Goal: Check status

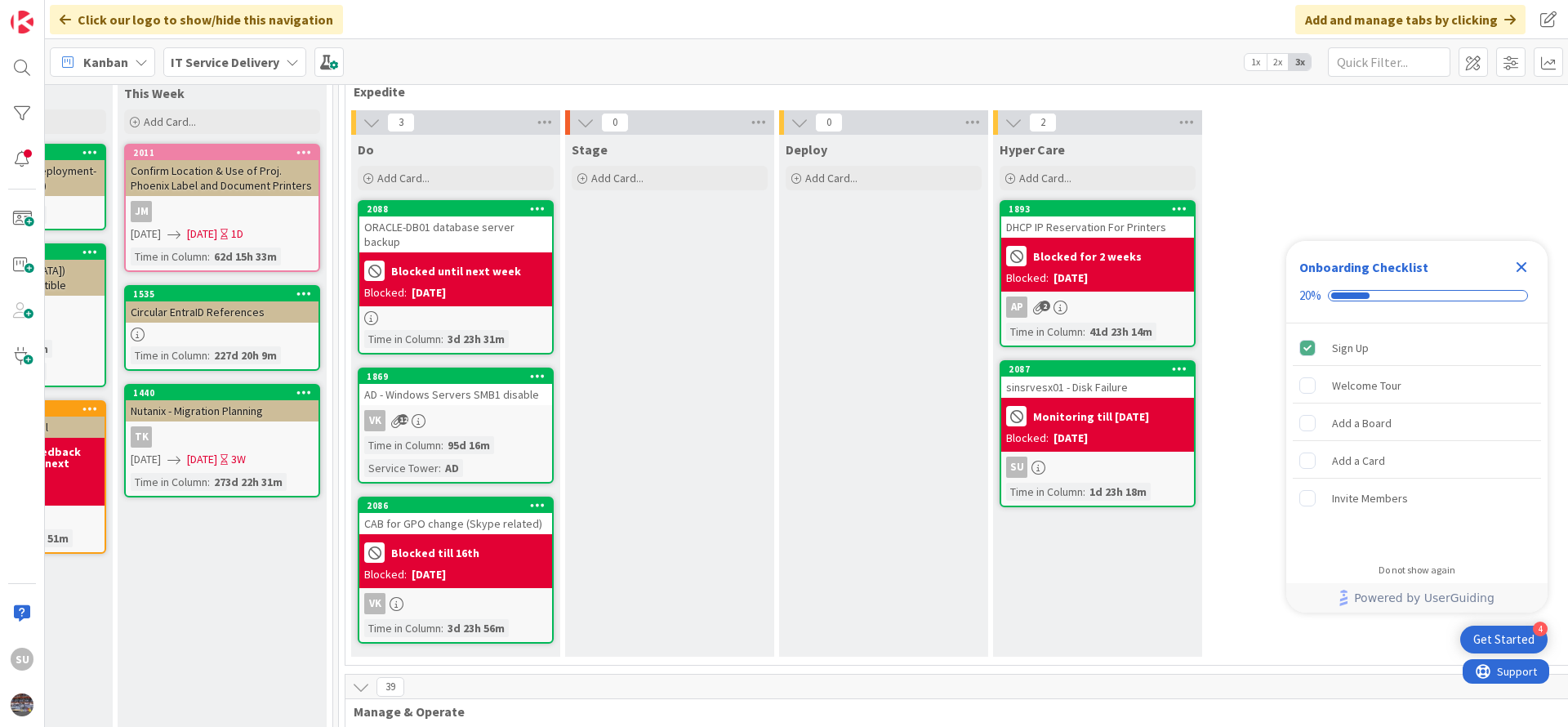
scroll to position [123, 796]
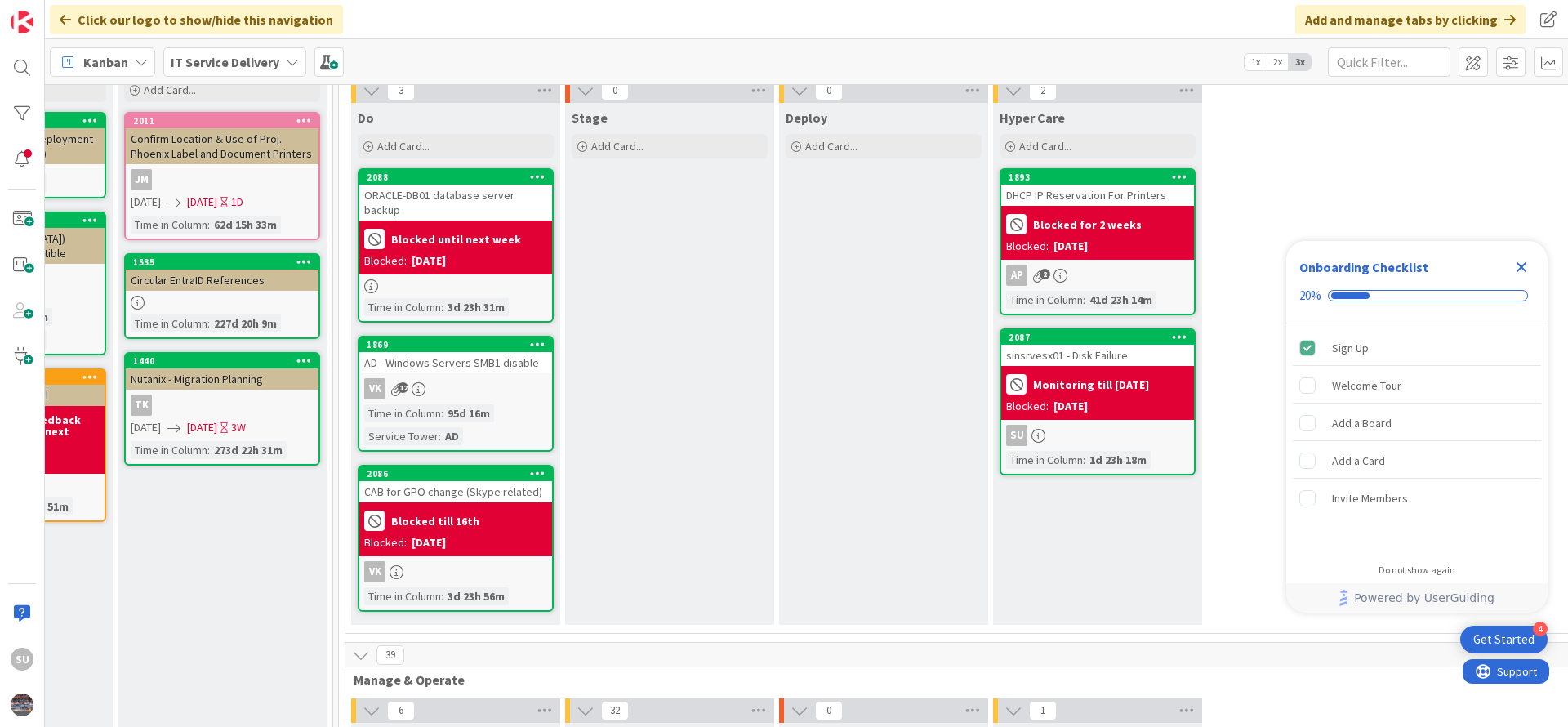
click at [450, 280] on div at bounding box center [455, 287] width 193 height 14
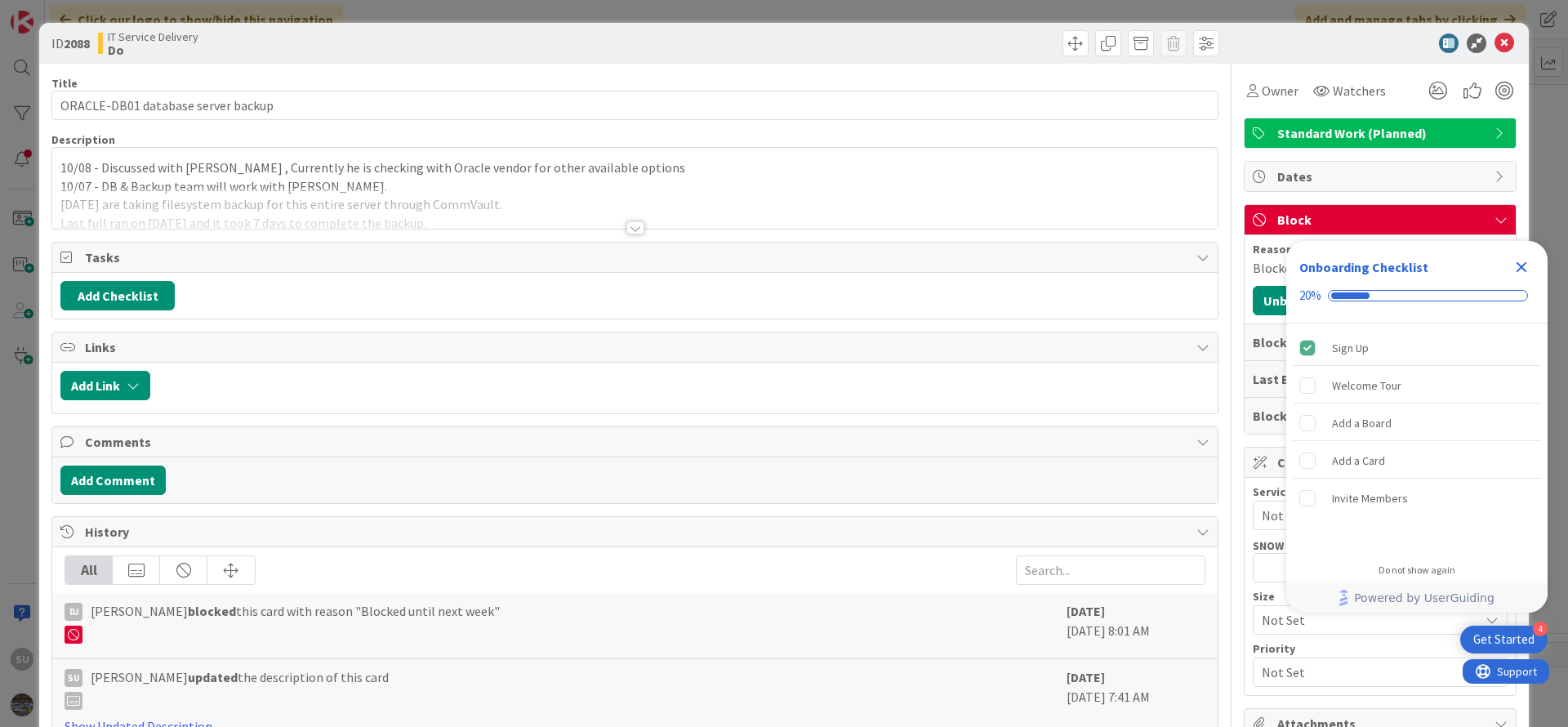
click at [626, 228] on div at bounding box center [635, 228] width 18 height 14
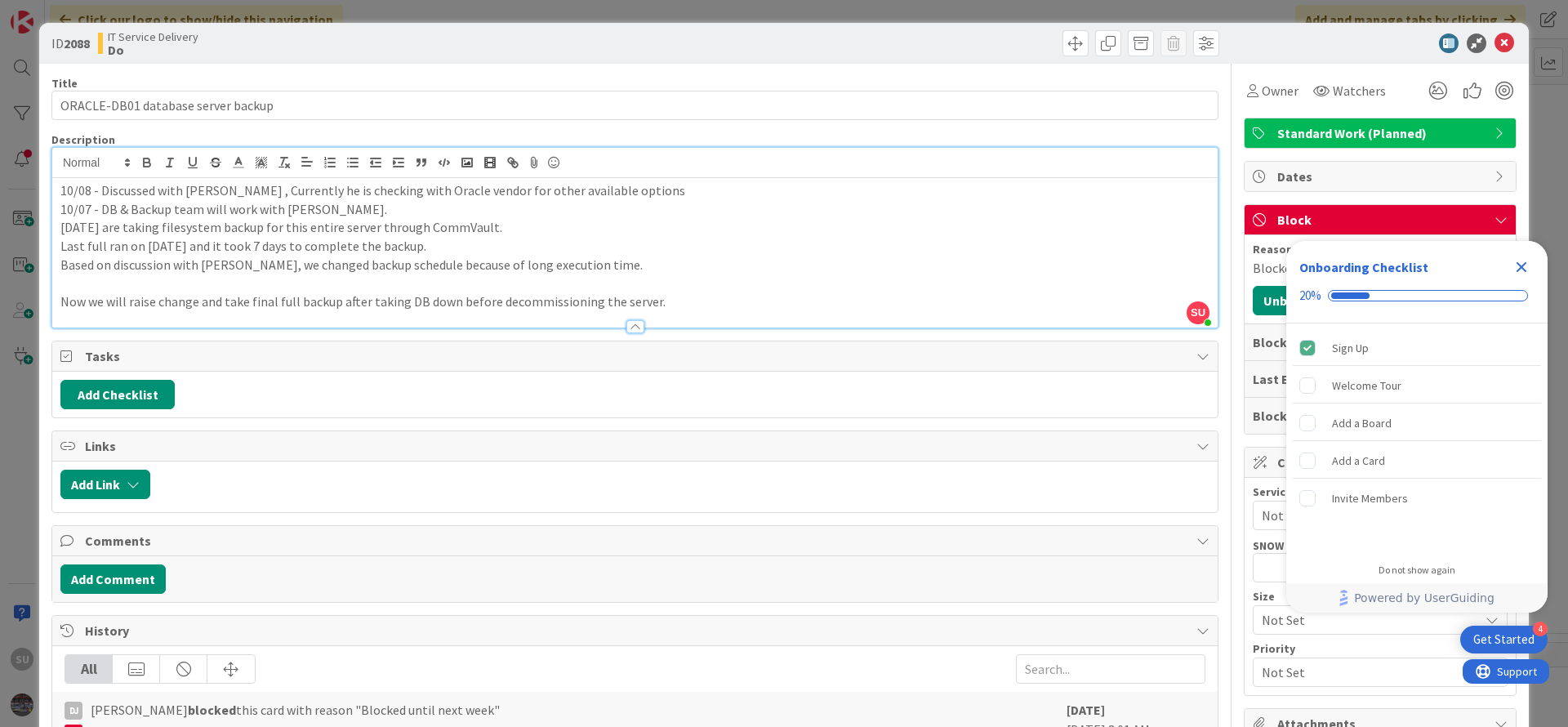
click at [1524, 266] on icon "Close Checklist" at bounding box center [1522, 267] width 19 height 19
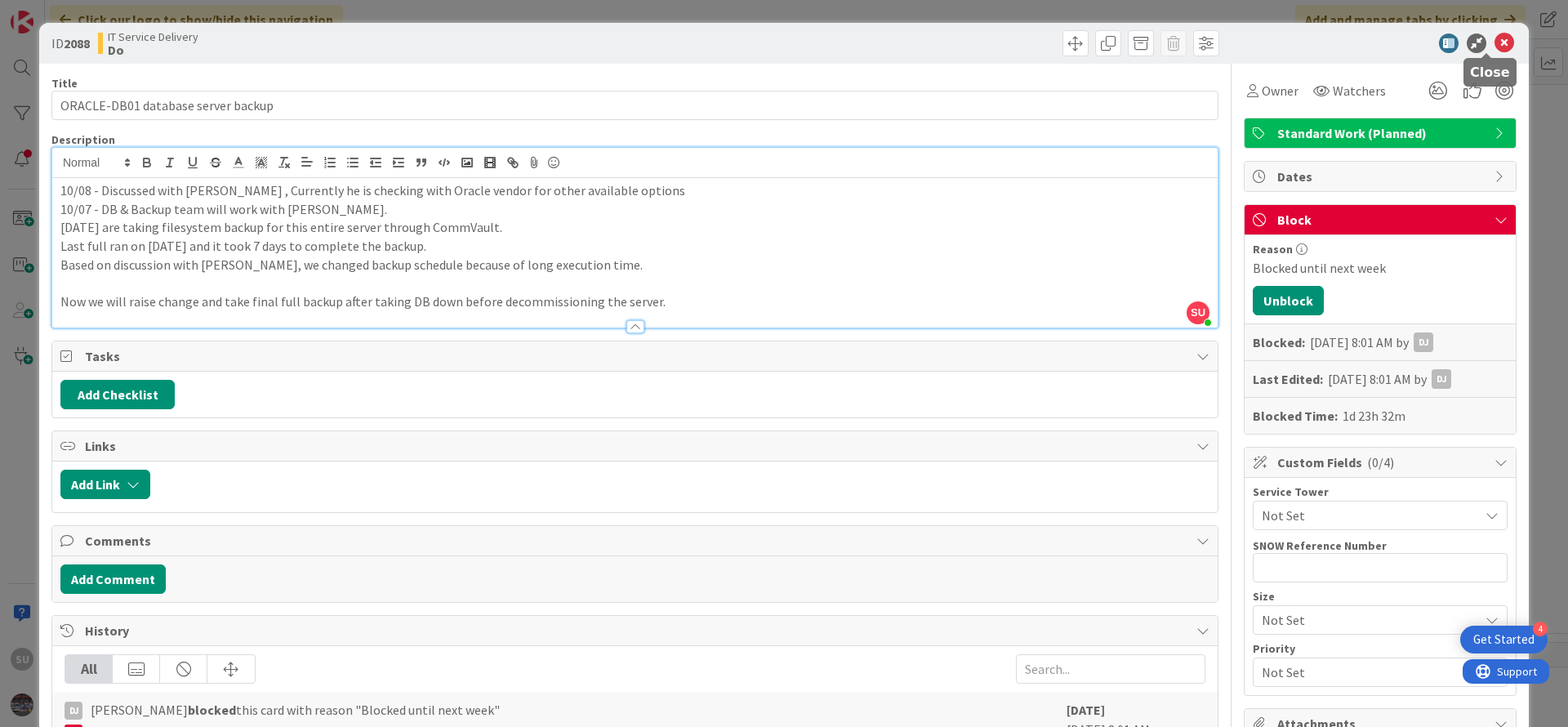
click at [1494, 46] on icon at bounding box center [1504, 44] width 19 height 19
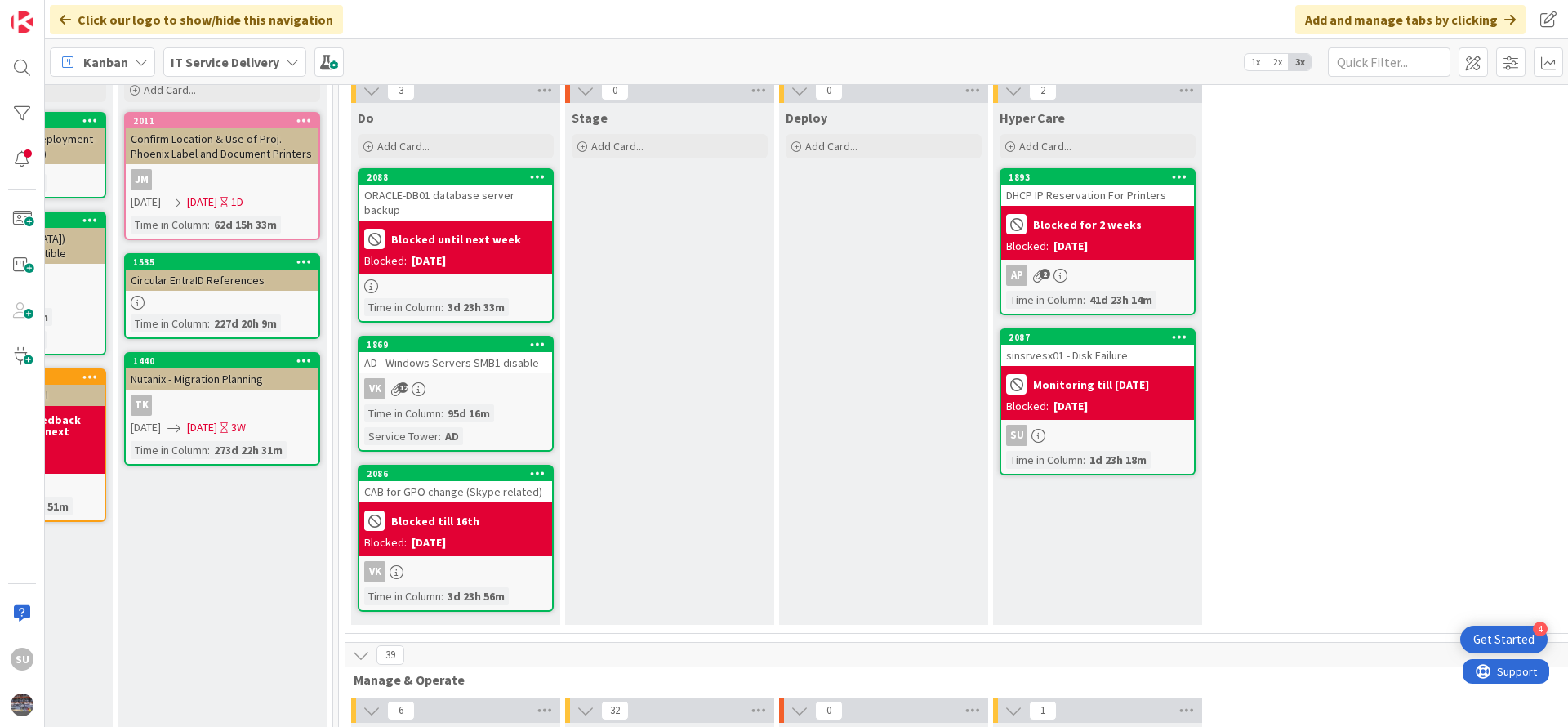
click at [498, 379] on div "VK 12" at bounding box center [455, 389] width 193 height 21
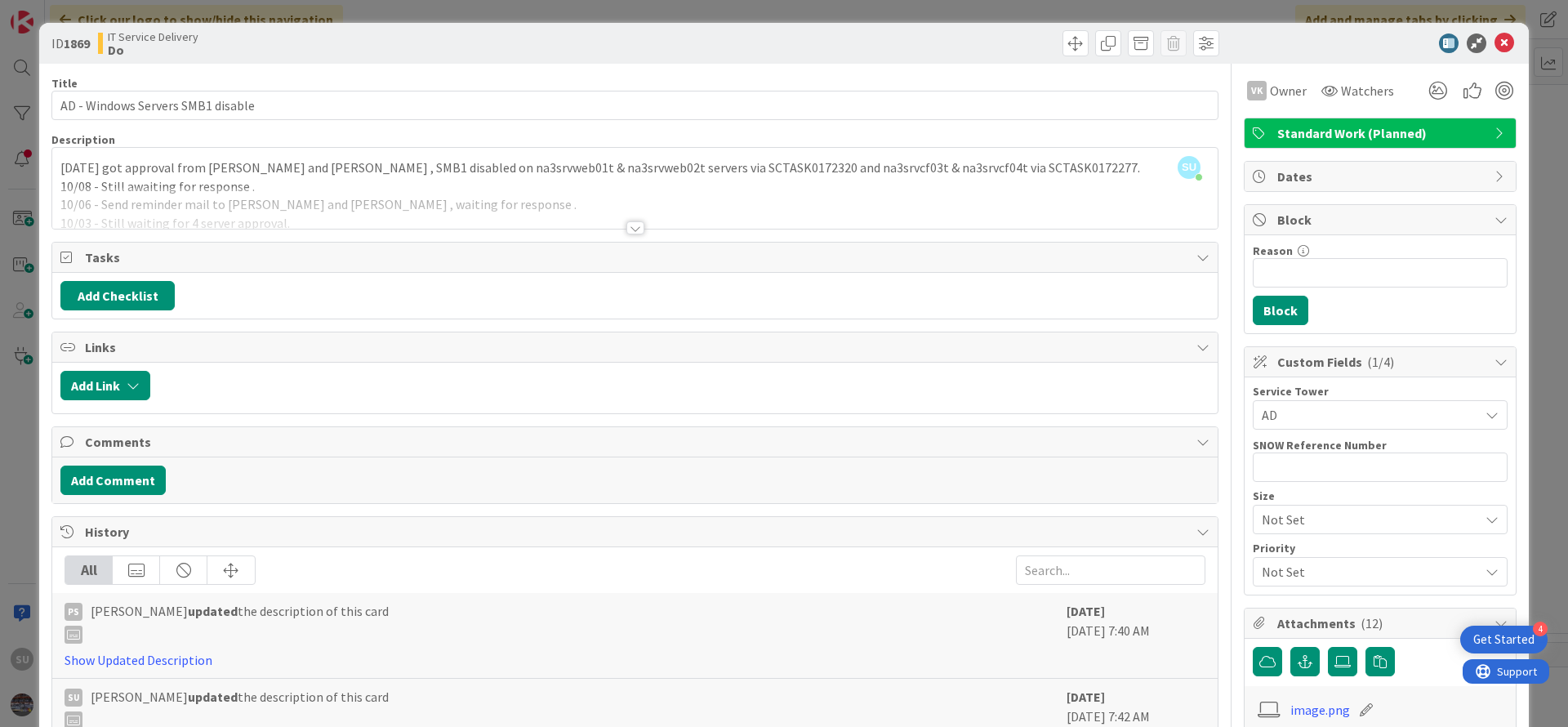
click at [626, 229] on div at bounding box center [635, 228] width 18 height 14
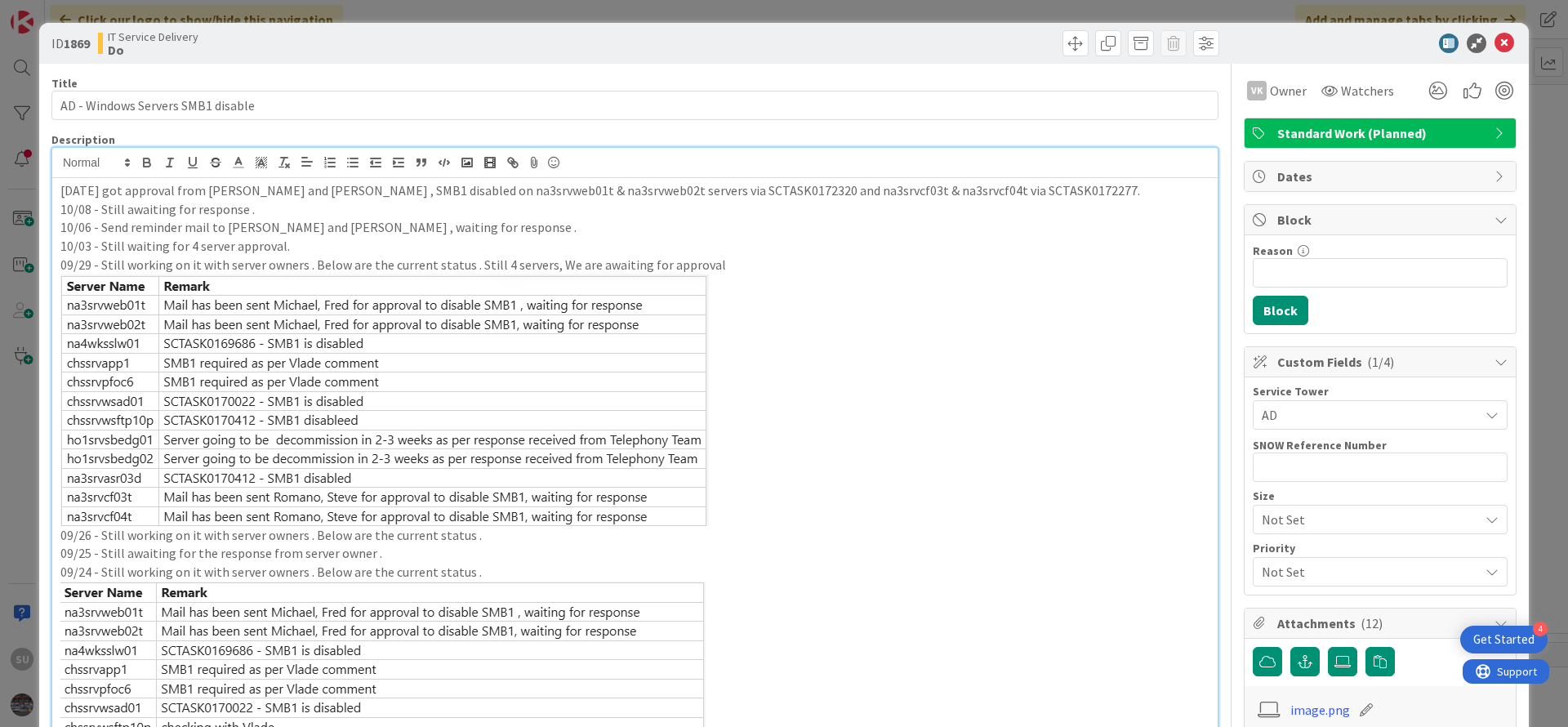
click at [60, 185] on p "[DATE] got approval from [PERSON_NAME] and [PERSON_NAME] , SMB1 disabled on na3…" at bounding box center [634, 190] width 1149 height 18
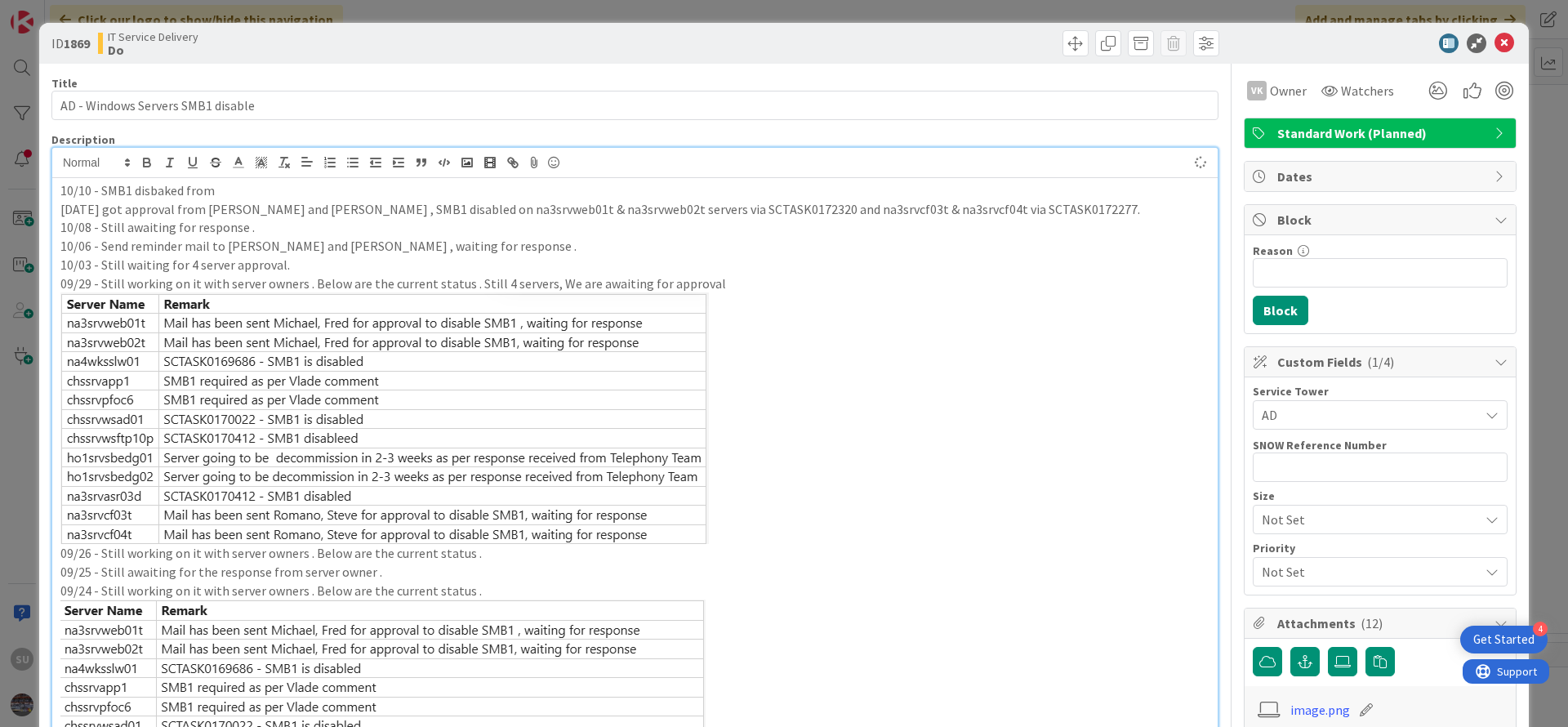
click at [164, 195] on p "10/10 - SMB1 disbaked from" at bounding box center [634, 190] width 1149 height 18
click at [226, 190] on p "10/10 - SMB1 disabled from" at bounding box center [634, 190] width 1149 height 18
click at [1494, 40] on icon at bounding box center [1504, 44] width 19 height 19
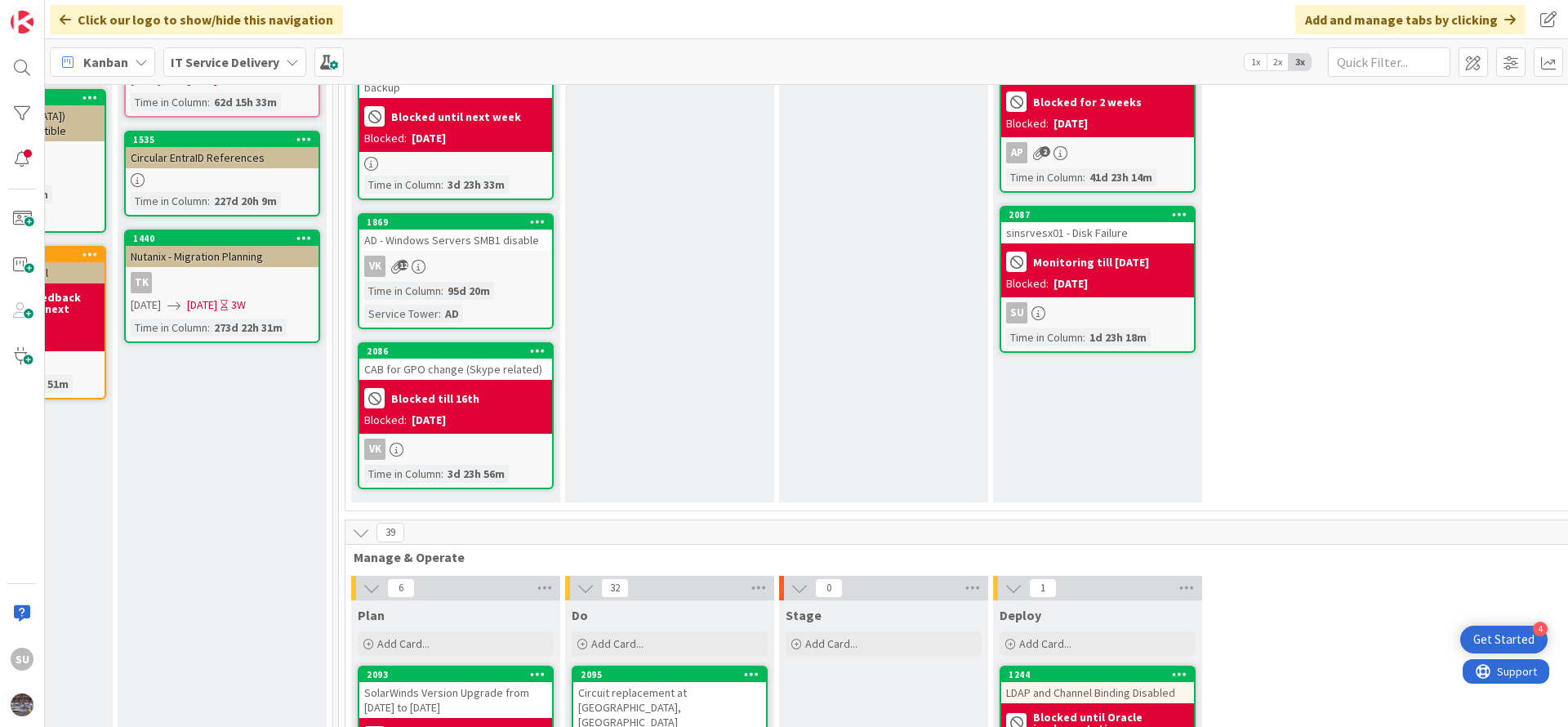
click at [1123, 312] on div "SU" at bounding box center [1098, 313] width 193 height 21
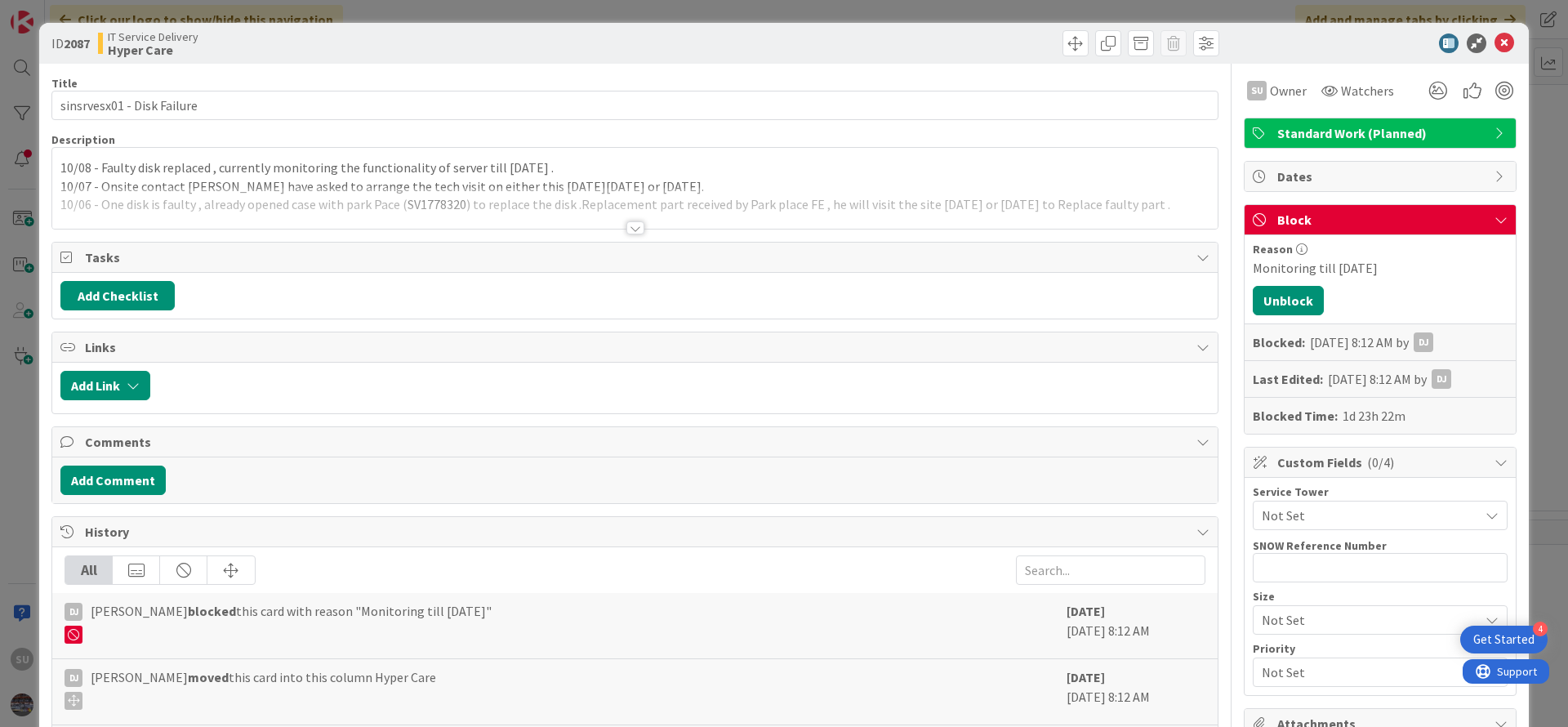
click at [627, 228] on div at bounding box center [635, 228] width 18 height 14
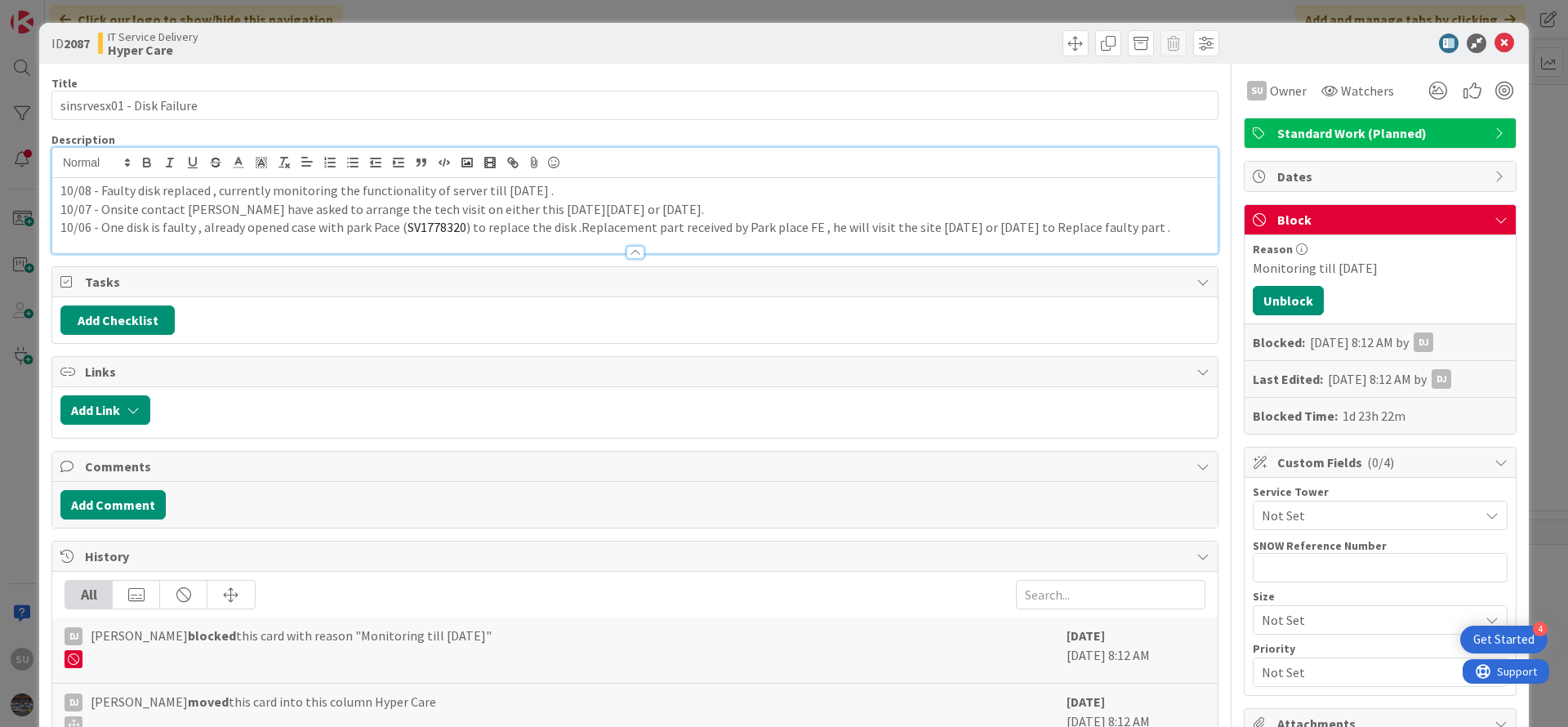
click at [56, 192] on div "10/08 - Faulty disk replaced , currently monitoring the functionality of server…" at bounding box center [635, 216] width 1165 height 76
click at [1264, 303] on button "Unblock" at bounding box center [1288, 300] width 71 height 29
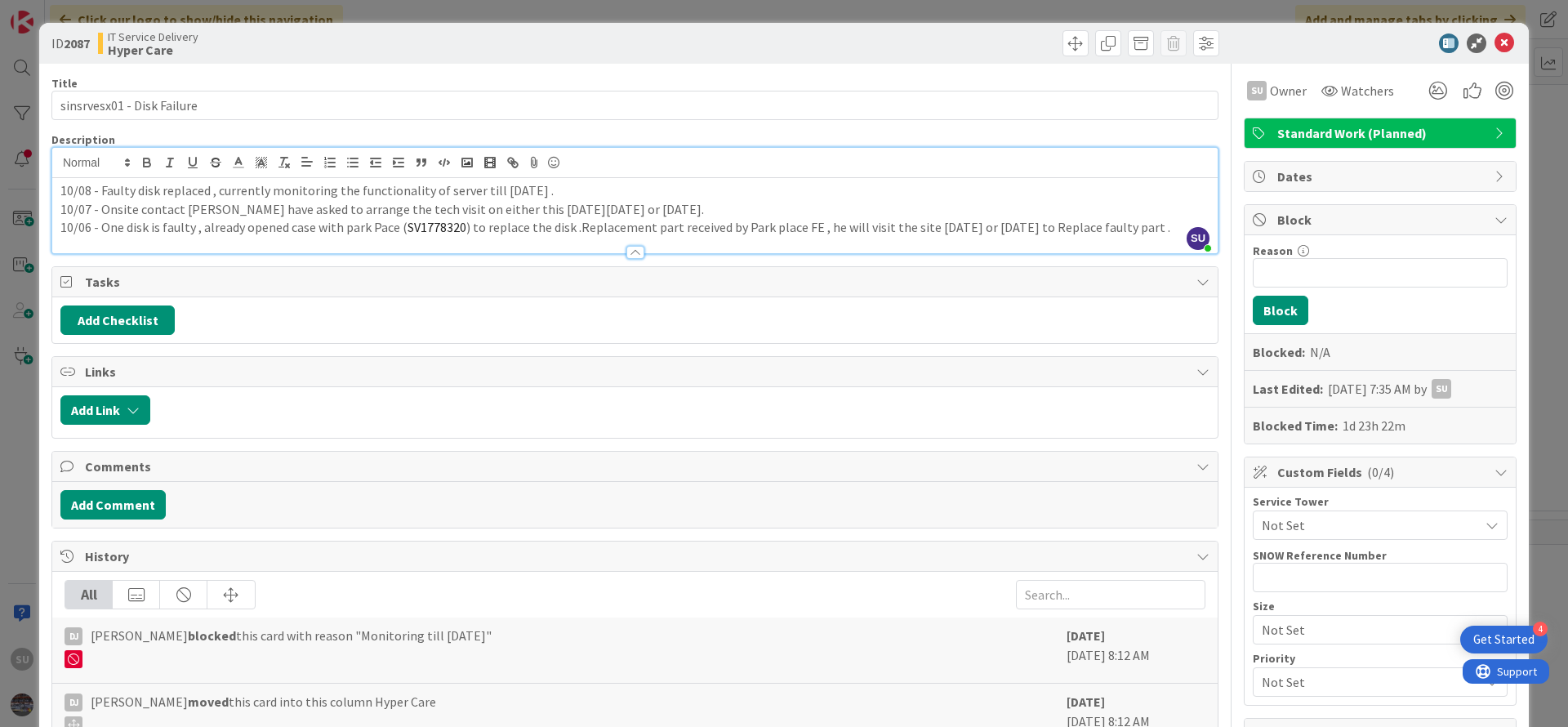
click at [55, 192] on div "10/08 - Faulty disk replaced , currently monitoring the functionality of server…" at bounding box center [635, 216] width 1165 height 76
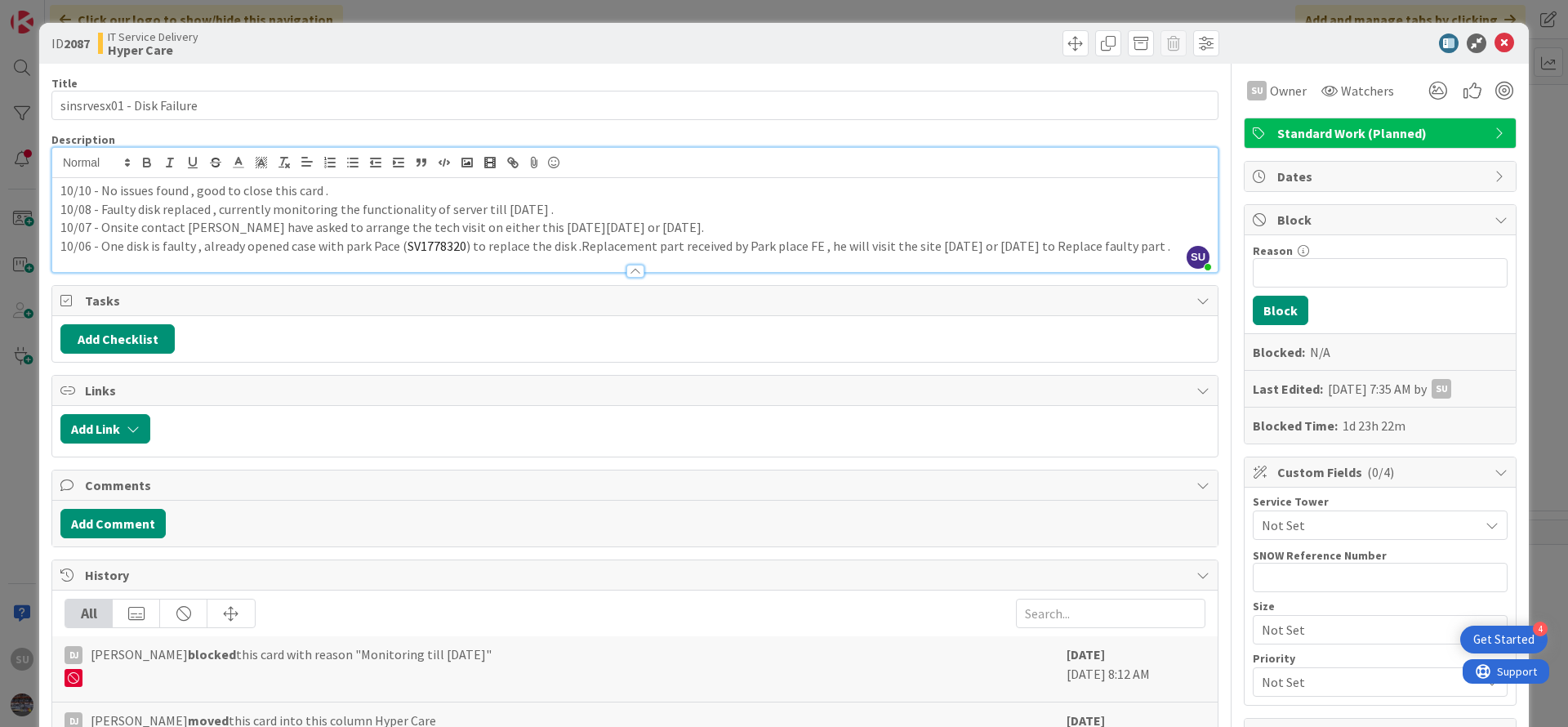
click at [1494, 50] on icon at bounding box center [1504, 44] width 19 height 19
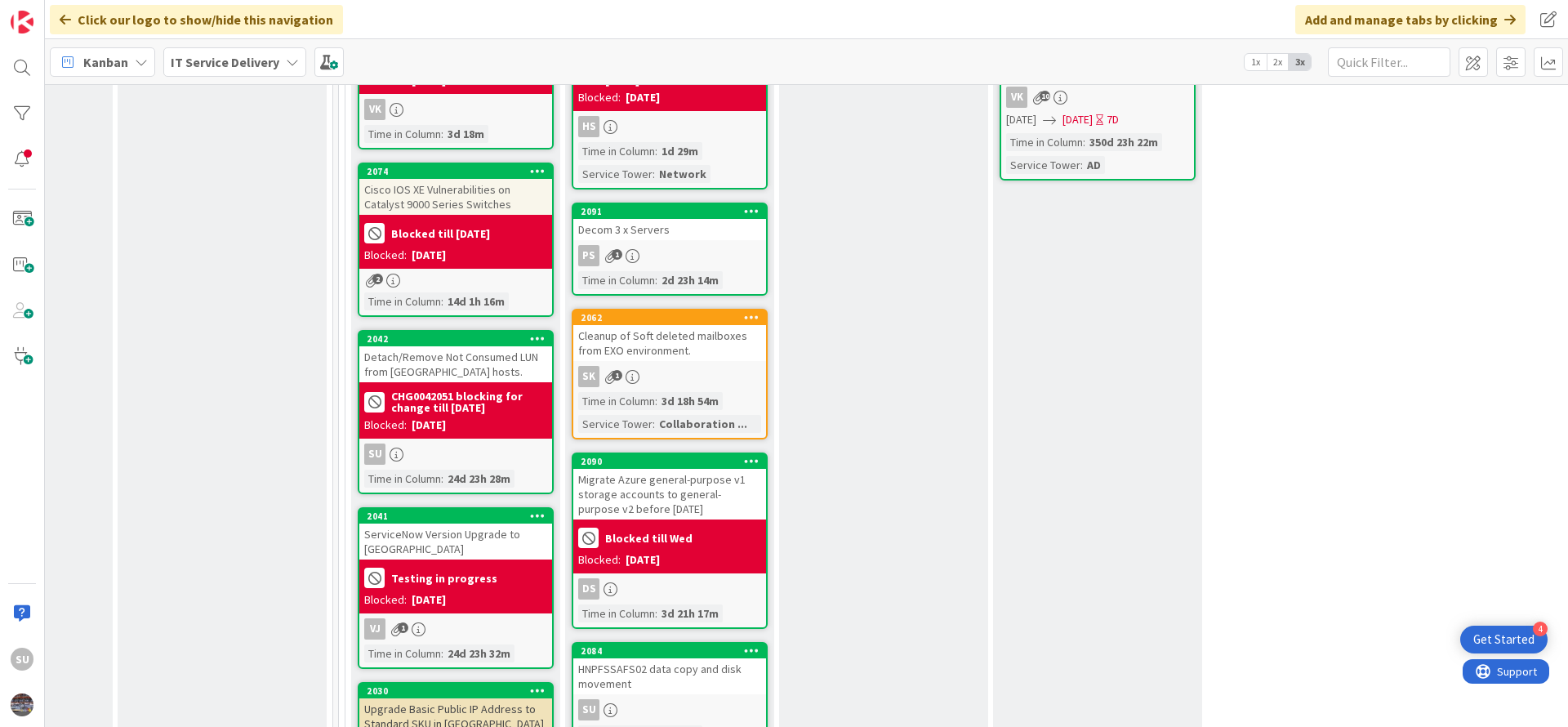
scroll to position [981, 796]
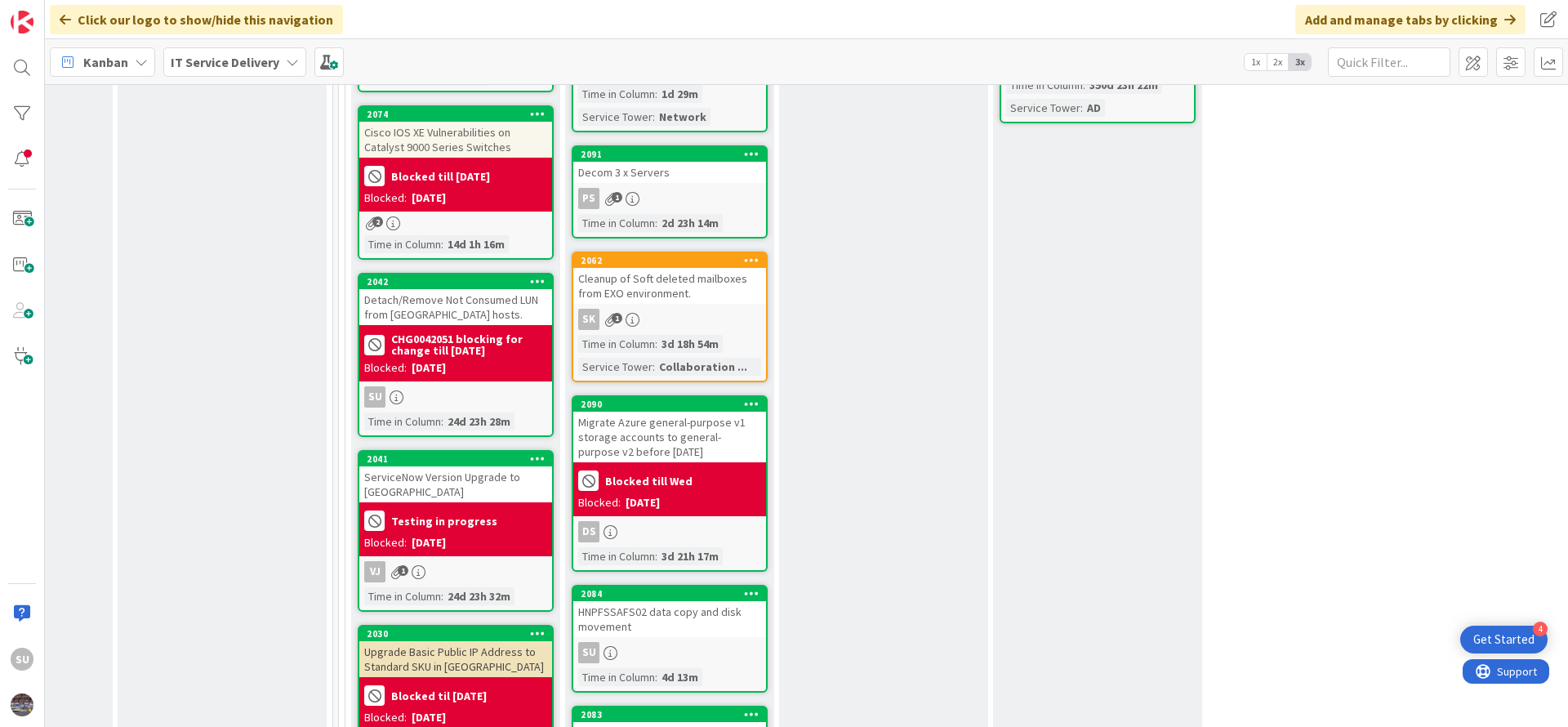
click at [468, 386] on div "SU" at bounding box center [455, 397] width 193 height 21
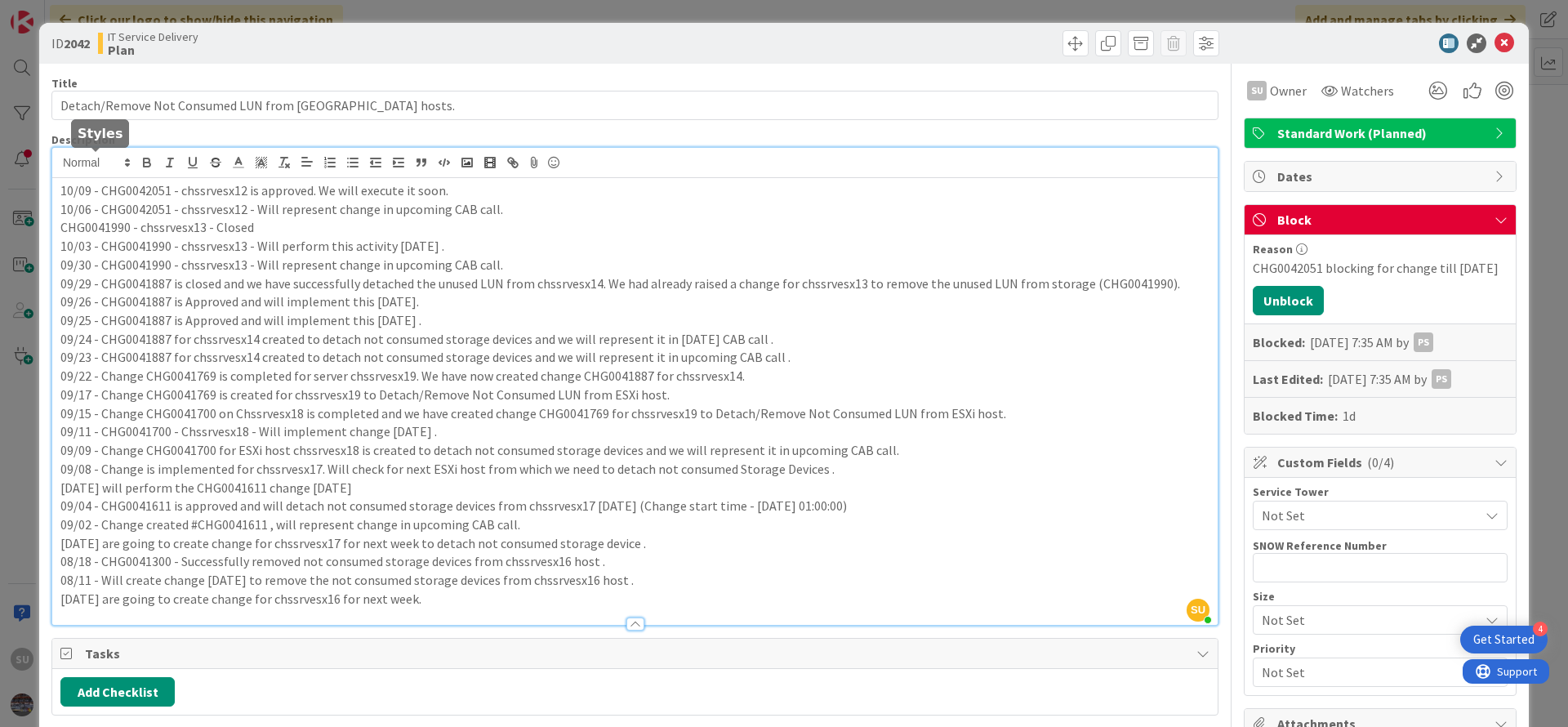
click at [55, 170] on div "SU [PERSON_NAME] just joined 10/09 - CHG0042051 - chssrvesx12 is approved. We w…" at bounding box center [635, 386] width 1165 height 477
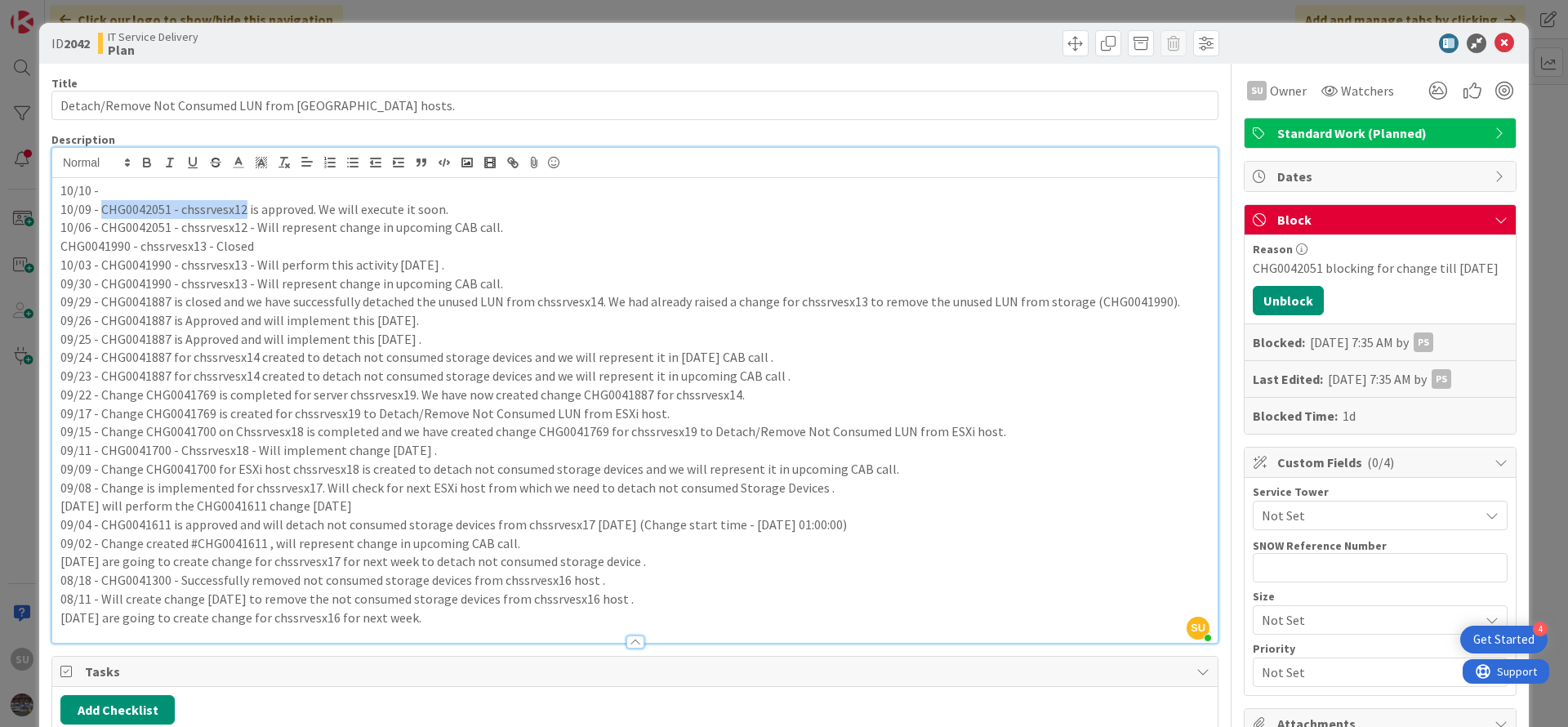
drag, startPoint x: 243, startPoint y: 207, endPoint x: 101, endPoint y: 212, distance: 142.1
click at [101, 212] on p "10/09 - CHG0042051 - chssrvesx12 is approved. We will execute it soon." at bounding box center [634, 209] width 1149 height 18
copy p "CHG0042051 - chssrvesx12"
click at [123, 191] on p "10/10 -" at bounding box center [634, 190] width 1149 height 18
click at [1494, 46] on icon at bounding box center [1504, 44] width 19 height 19
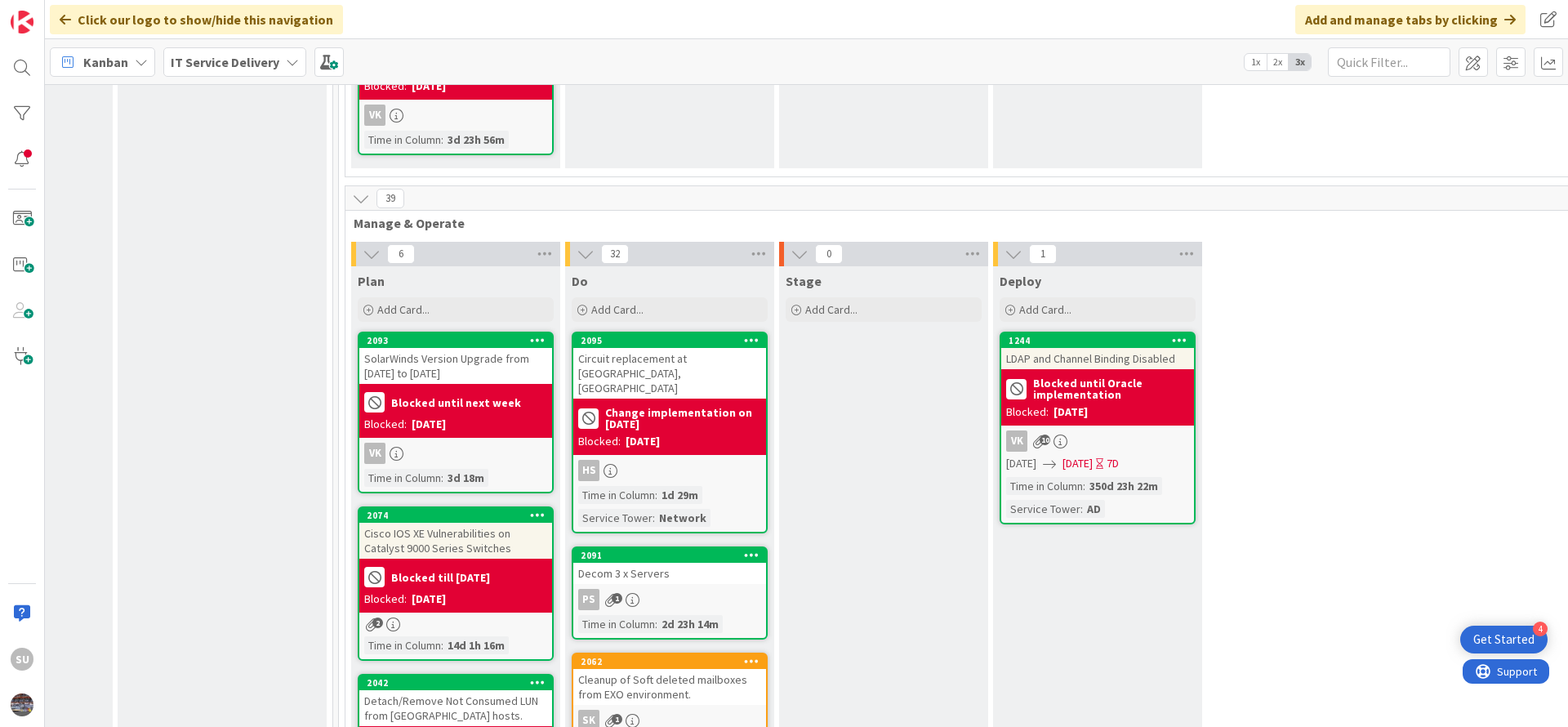
scroll to position [613, 796]
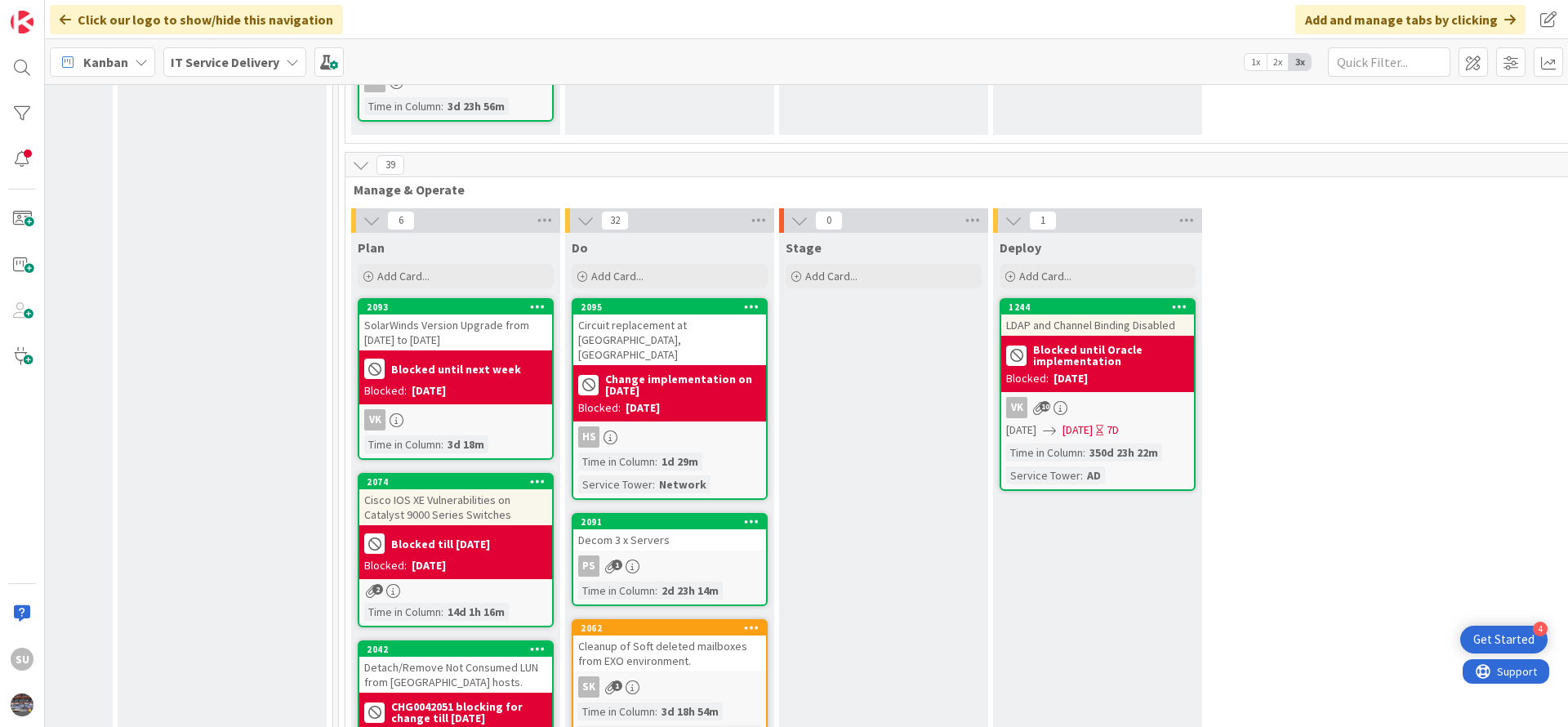
click at [683, 556] on div "PS 1" at bounding box center [669, 566] width 193 height 21
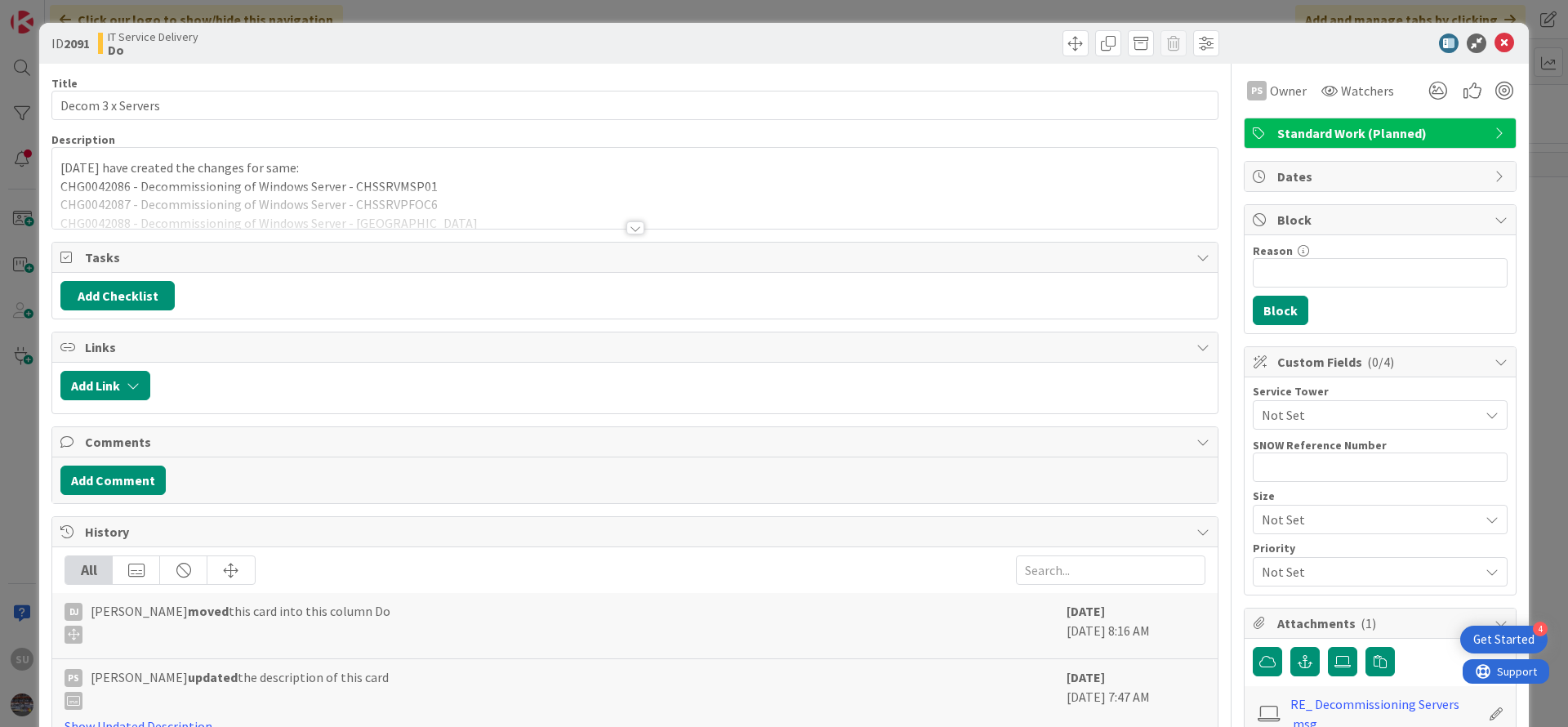
click at [626, 224] on div at bounding box center [635, 228] width 18 height 14
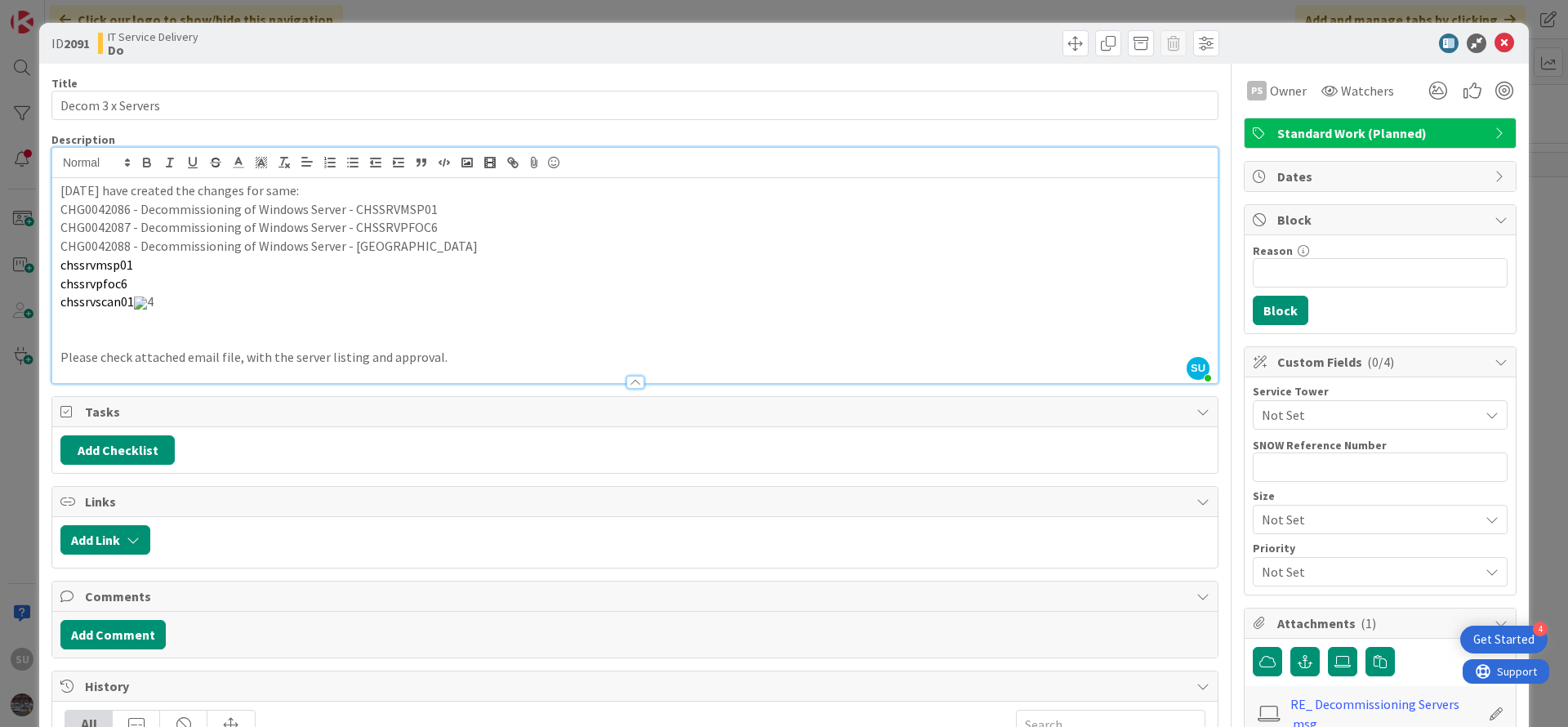
click at [58, 190] on div "[DATE] have created the changes for same: CHG0042086 - Decommissioning of Windo…" at bounding box center [635, 281] width 1165 height 205
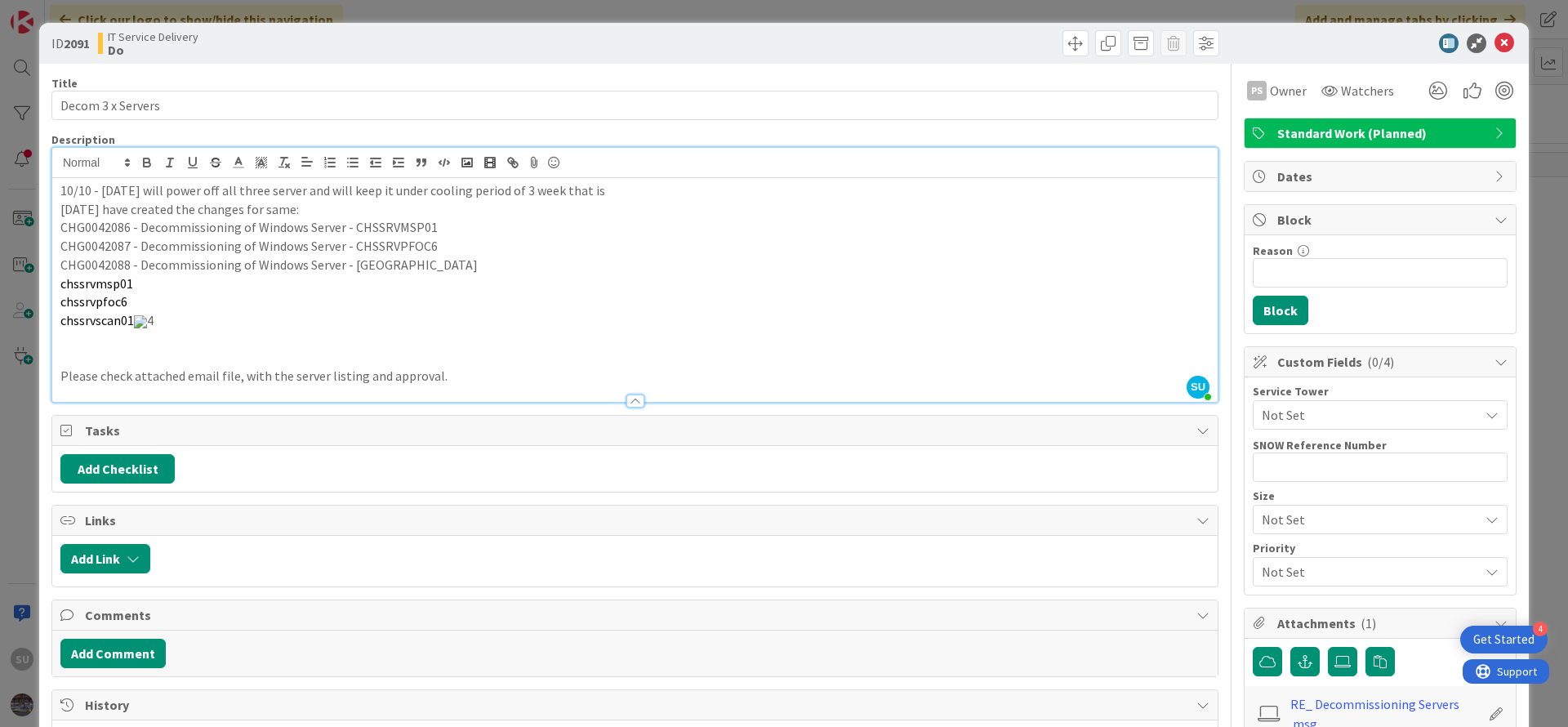
click at [519, 191] on p "10/10 - [DATE] will power off all three server and will keep it under cooling p…" at bounding box center [634, 190] width 1149 height 18
click at [626, 186] on p "10/10 - [DATE] will power off all three server and will keep it under cooling p…" at bounding box center [634, 190] width 1149 height 18
drag, startPoint x: 627, startPoint y: 201, endPoint x: 624, endPoint y: 192, distance: 9.5
click at [624, 192] on p "10/10 - [DATE] will power off all three server and will keep it under cooling p…" at bounding box center [634, 190] width 1149 height 18
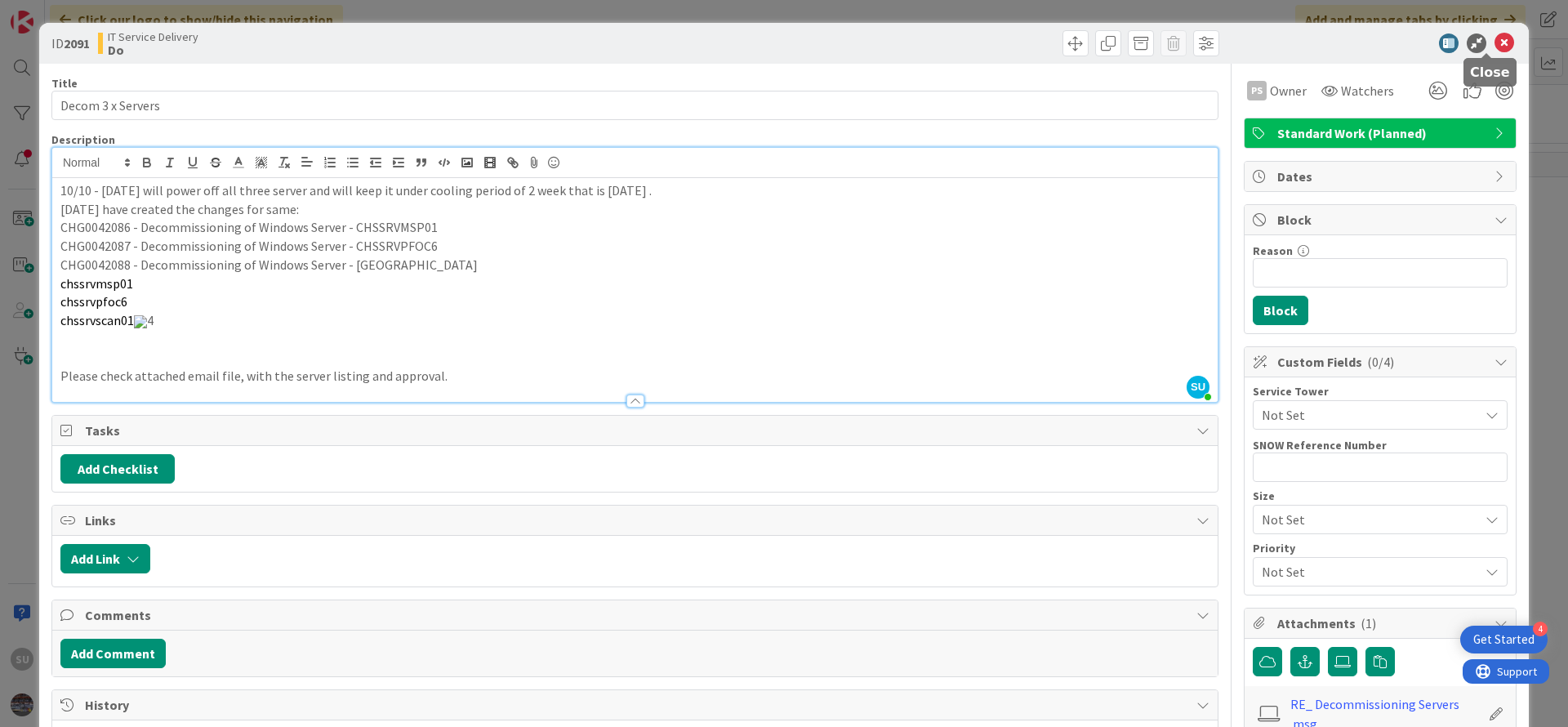
click at [1494, 46] on icon at bounding box center [1504, 44] width 19 height 19
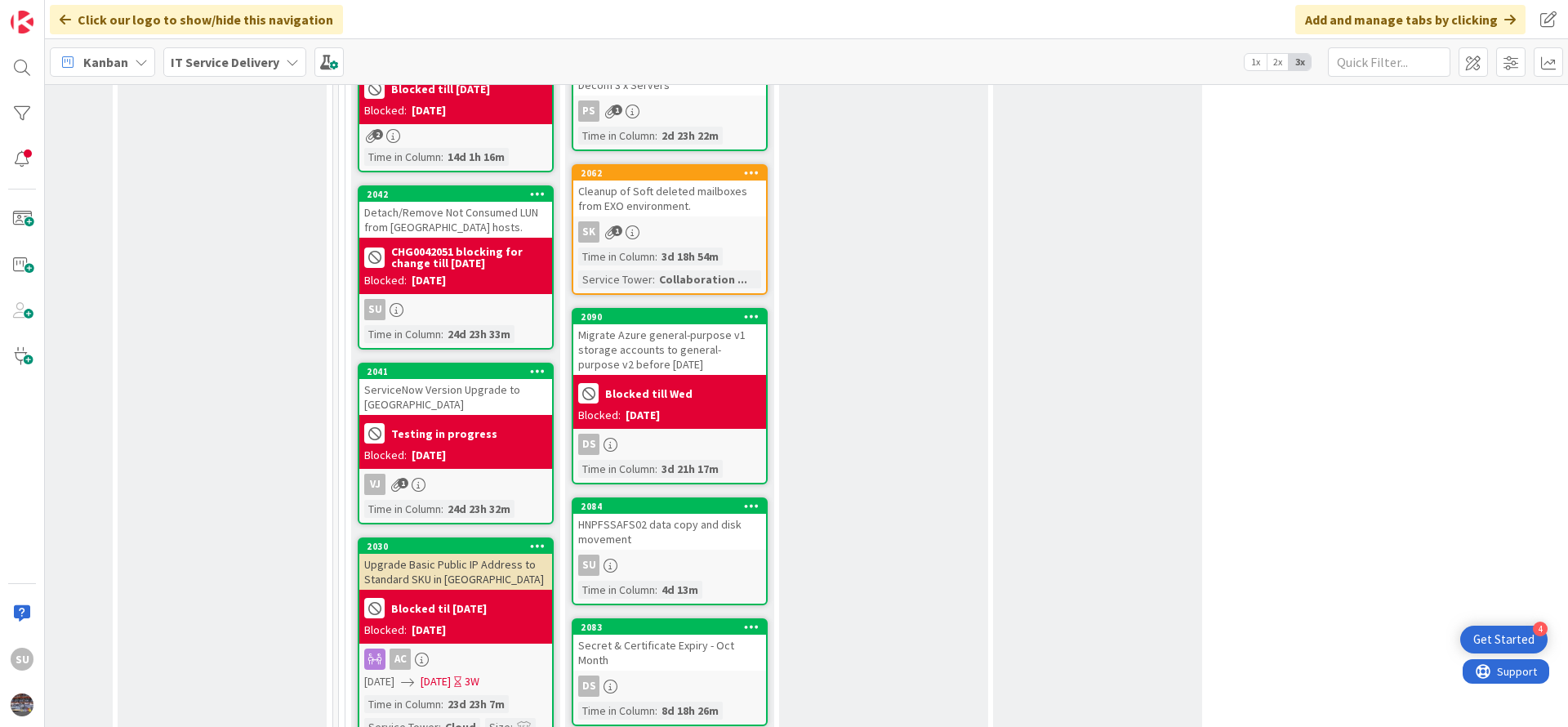
scroll to position [1103, 796]
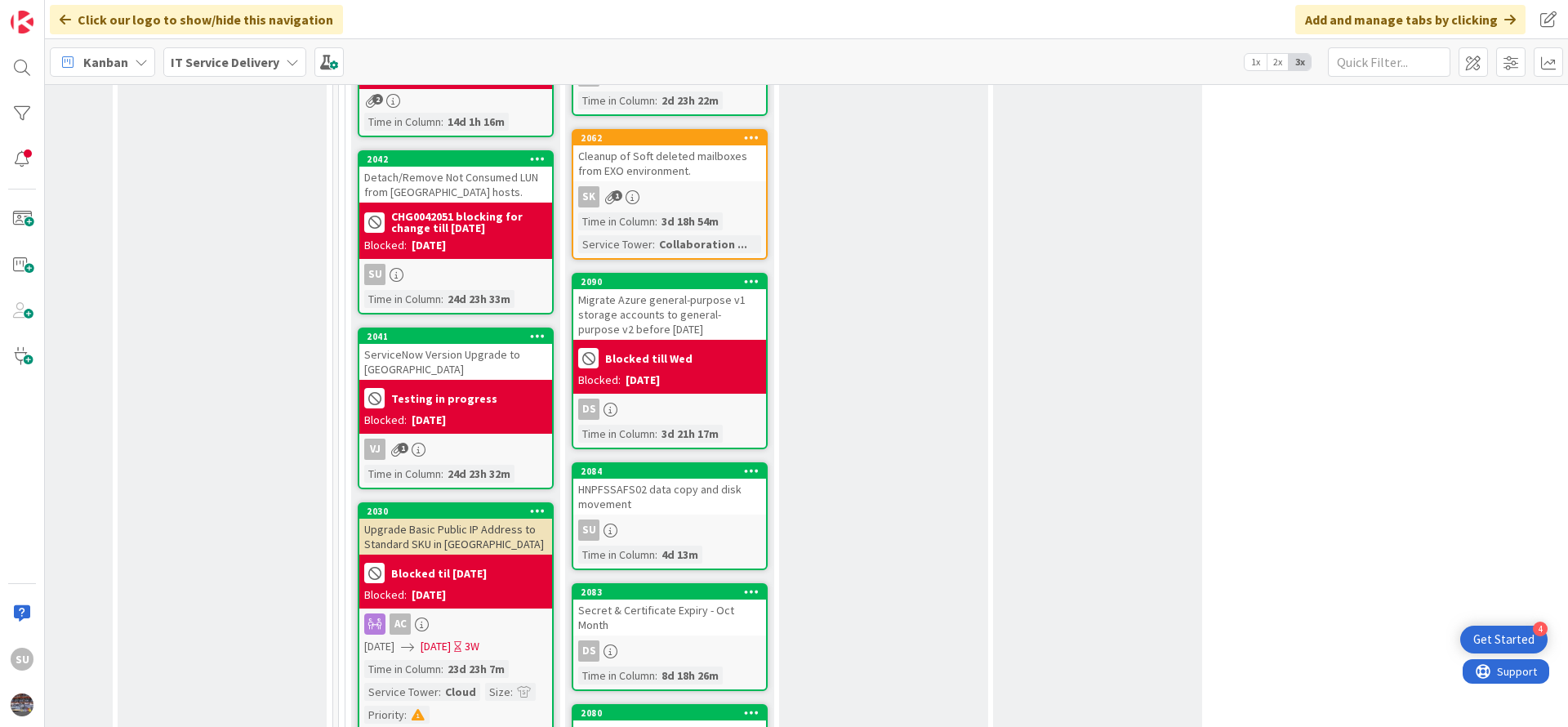
click at [664, 520] on div "SU" at bounding box center [669, 530] width 193 height 21
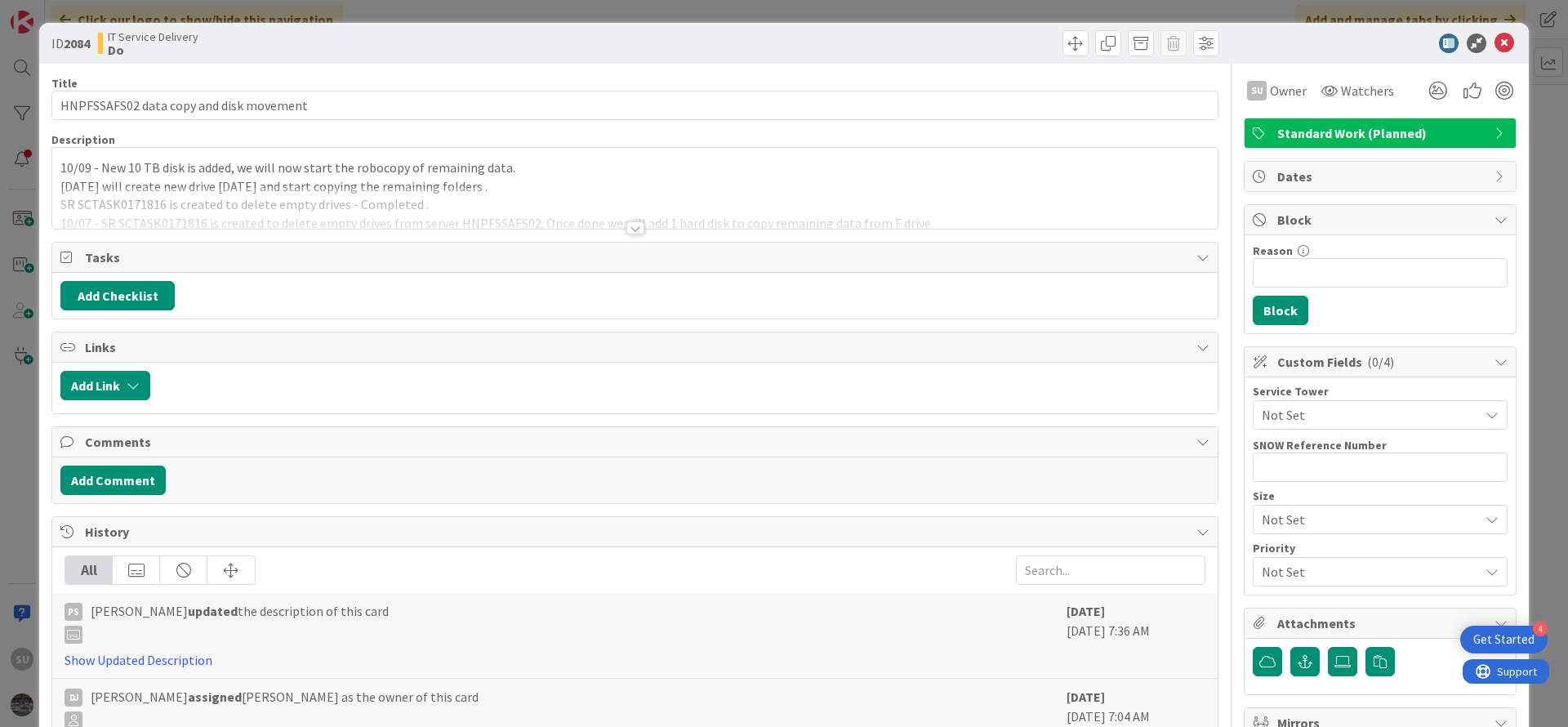
click at [627, 229] on div at bounding box center [635, 228] width 18 height 14
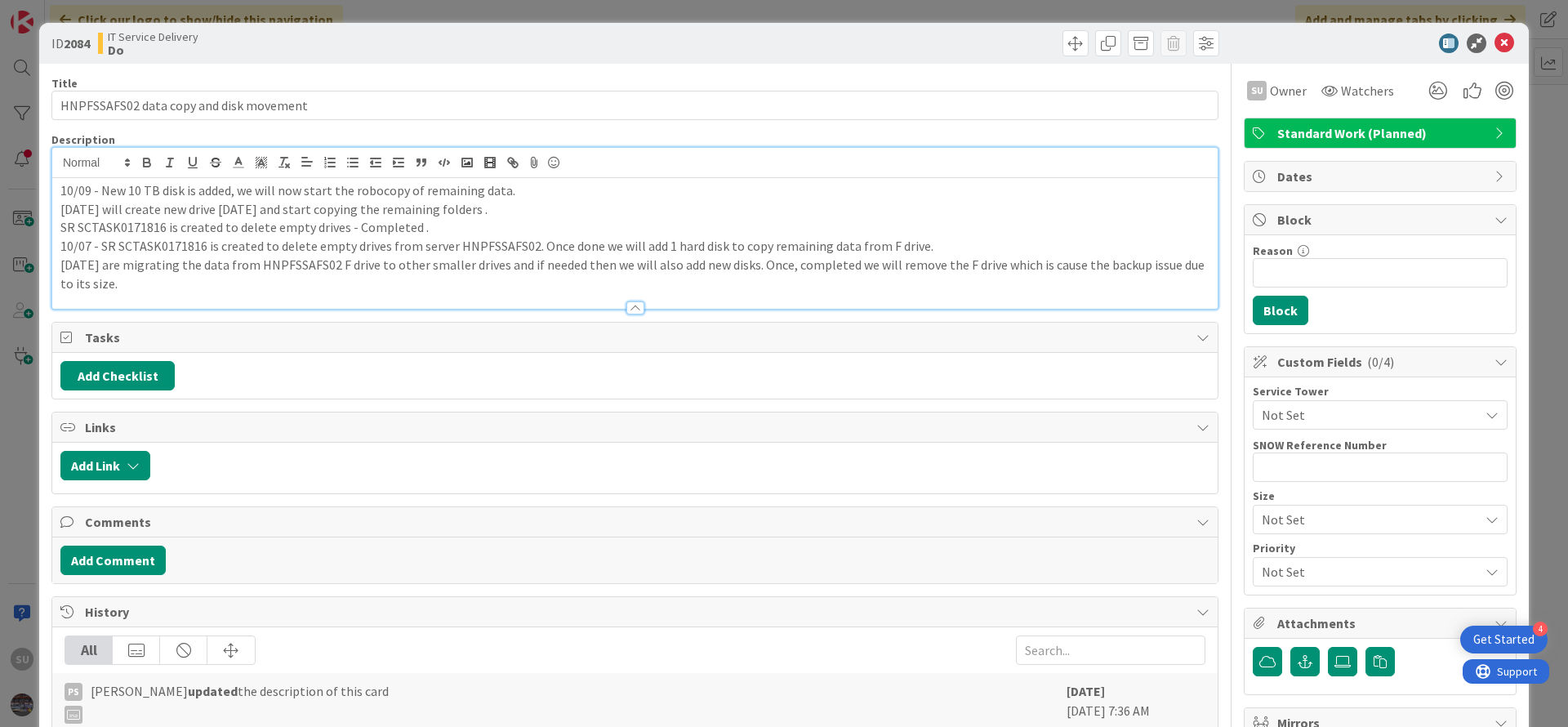
click at [57, 193] on div "10/09 - New 10 TB disk is added, we will now start the robocopy of remaining da…" at bounding box center [635, 243] width 1165 height 131
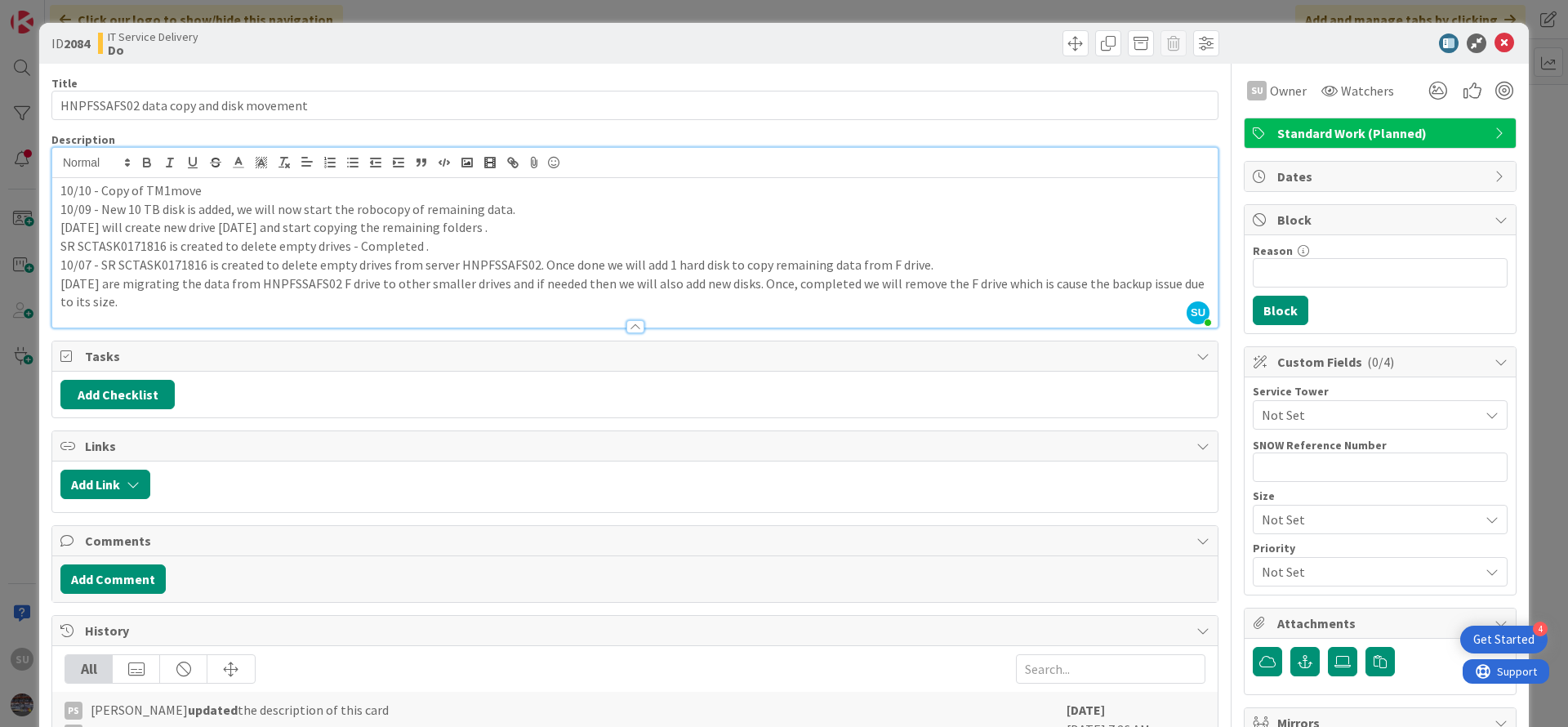
click at [235, 191] on p "10/10 - Copy of TM1move" at bounding box center [634, 190] width 1149 height 18
drag, startPoint x: 146, startPoint y: 193, endPoint x: 198, endPoint y: 190, distance: 52.1
click at [198, 190] on p "10/10 - Copy of TM1move" at bounding box center [634, 190] width 1149 height 18
drag, startPoint x: 120, startPoint y: 188, endPoint x: 208, endPoint y: 199, distance: 88.7
click at [104, 196] on p "10/10 - Copy of _tempTM1Move" at bounding box center [634, 190] width 1149 height 18
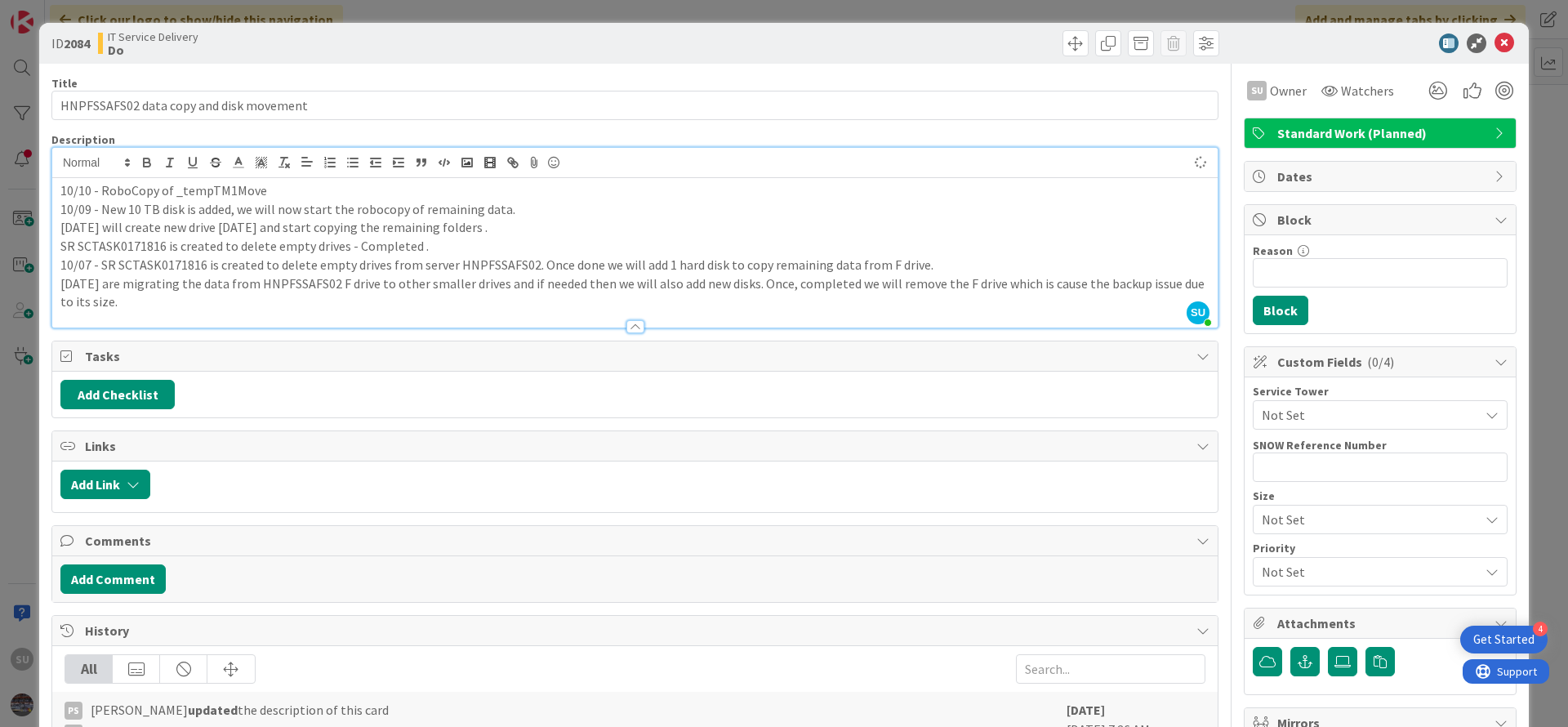
click at [275, 189] on p "10/10 - RoboCopy of _tempTM1Move" at bounding box center [634, 190] width 1149 height 18
click at [470, 182] on p "10/10 - RoboCopy of _tempTM1Move is completed and for rest we will run robocopy…" at bounding box center [634, 190] width 1149 height 18
click at [483, 188] on p "10/10 - RoboCopy of _tempTM1Move is completed and for rest we will run robocopy…" at bounding box center [634, 190] width 1149 height 18
drag, startPoint x: 483, startPoint y: 188, endPoint x: 705, endPoint y: 226, distance: 225.2
click at [857, 229] on p "[DATE] will create new drive [DATE] and start copying the remaining folders ." at bounding box center [634, 227] width 1149 height 18
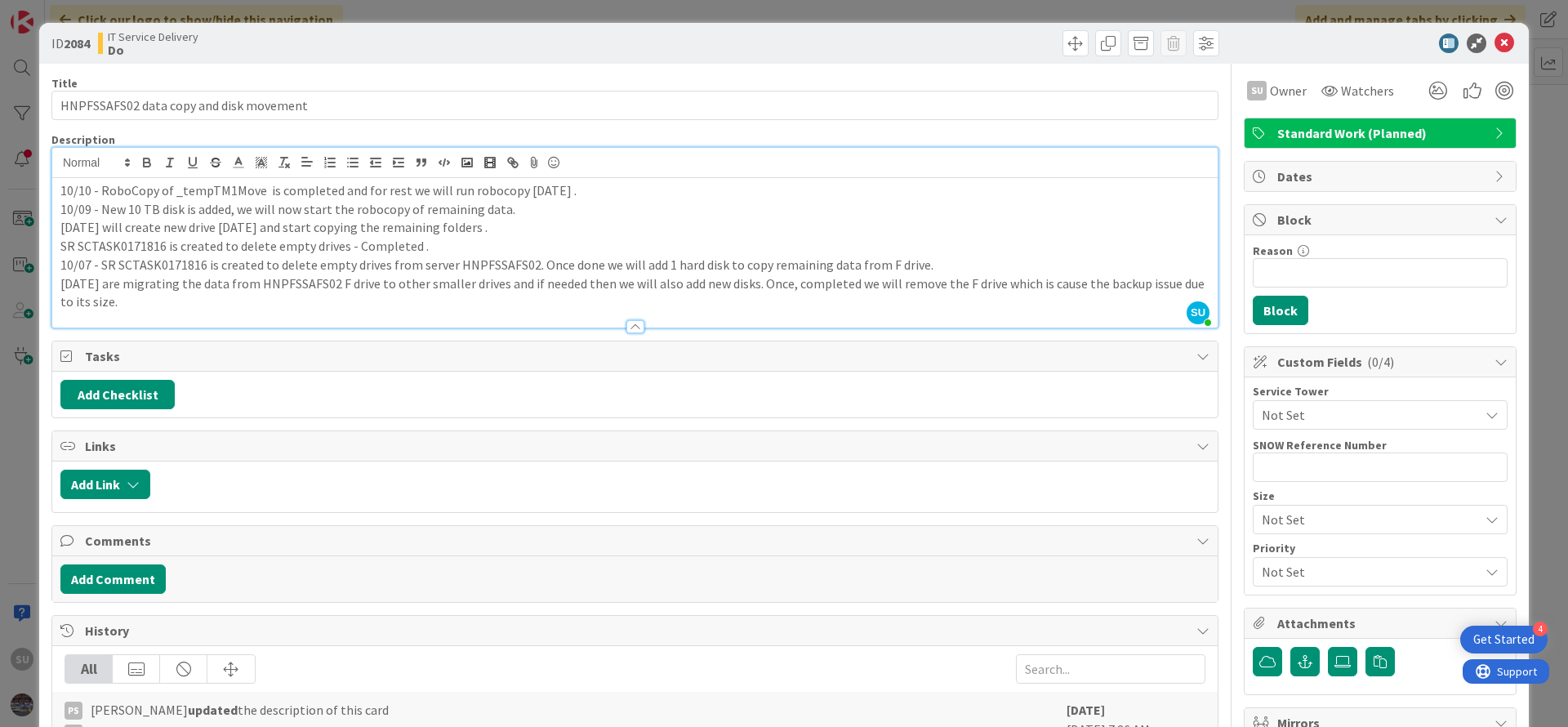
click at [465, 187] on p "10/10 - RoboCopy of _tempTM1Move is completed and for rest we will run robocopy…" at bounding box center [634, 190] width 1149 height 18
click at [537, 209] on p "10/09 - New 10 TB disk is added, we will now start the robocopy of remaining da…" at bounding box center [634, 209] width 1149 height 18
click at [125, 196] on p "10/10 - RoboCopy of _tempTM1Move is completed and for rest we will run Robo cop…" at bounding box center [634, 190] width 1149 height 18
click at [129, 196] on p "10/10 - RoboCopy of _tempTM1Move is completed and for rest we will run Robo cop…" at bounding box center [634, 190] width 1149 height 18
click at [1494, 43] on icon at bounding box center [1504, 44] width 19 height 19
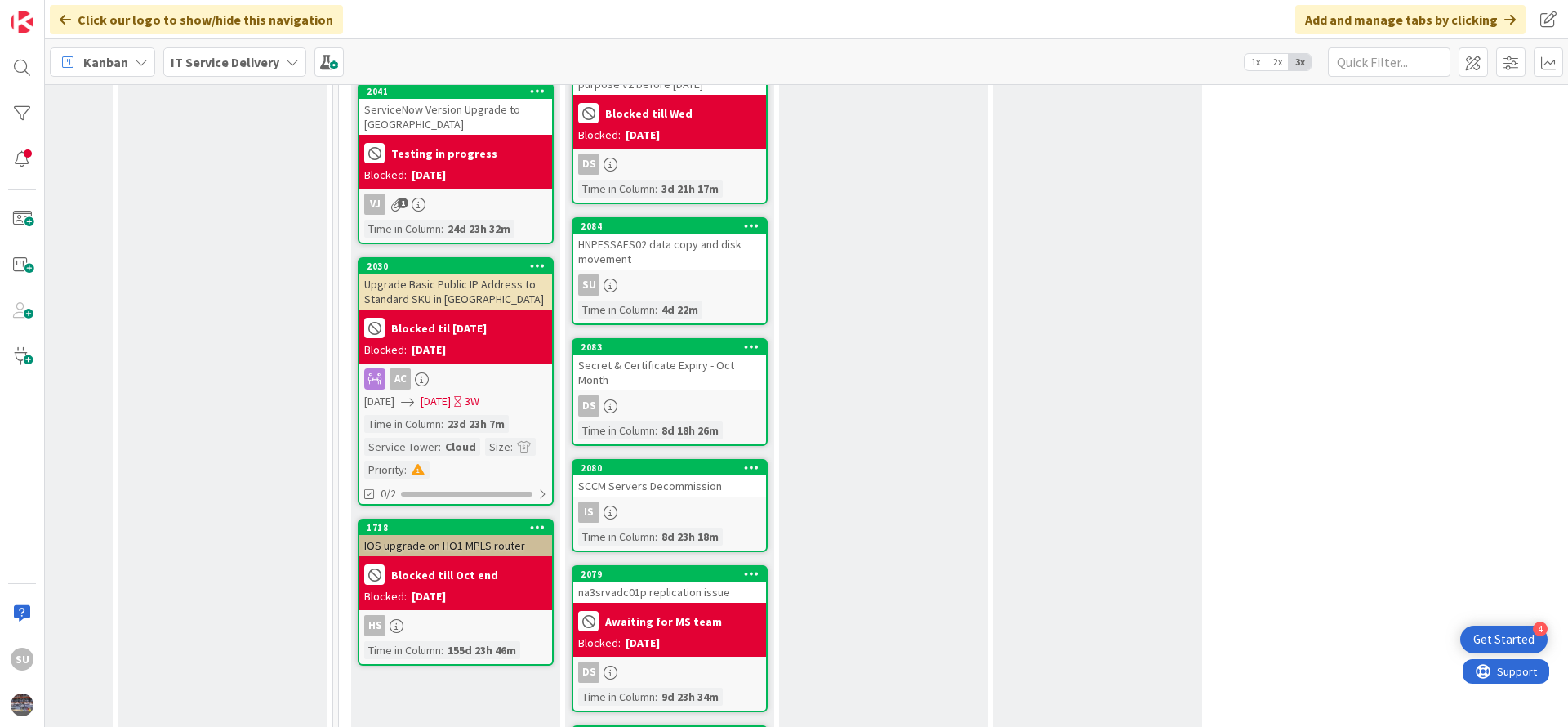
scroll to position [1470, 796]
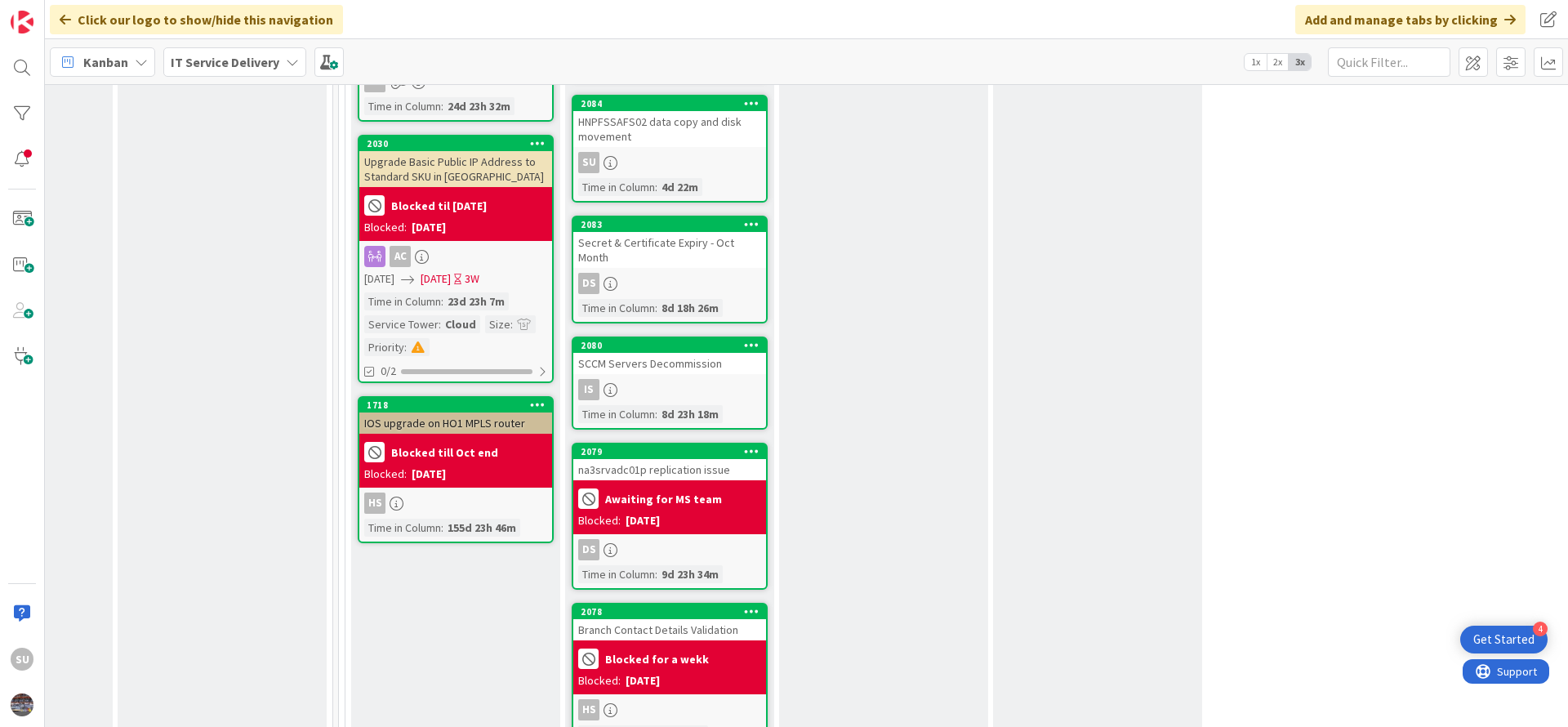
click at [721, 379] on div "Is" at bounding box center [669, 390] width 193 height 21
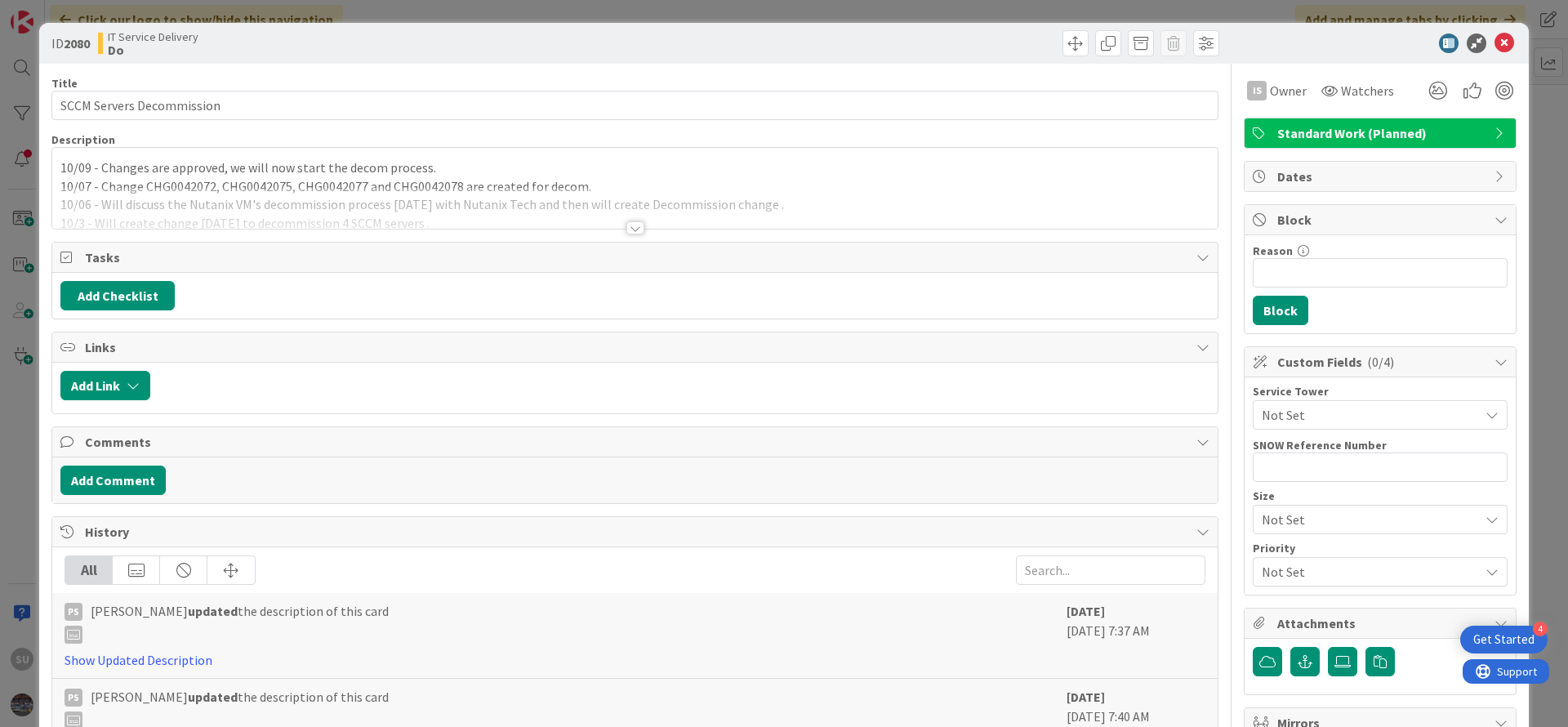
click at [630, 231] on div at bounding box center [635, 228] width 18 height 14
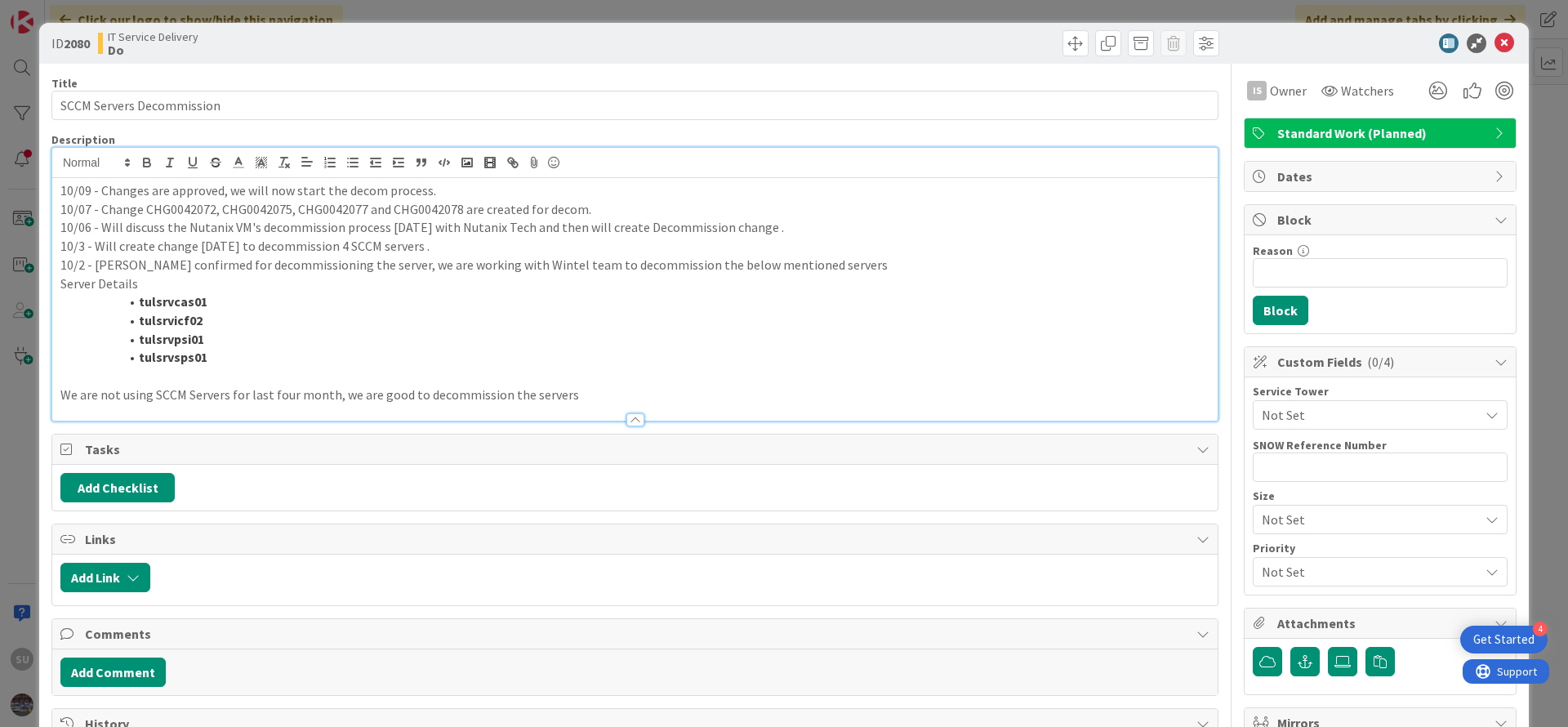
click at [57, 193] on div "10/09 - Changes are approved, we will now start the decom process. 10/07 - Chan…" at bounding box center [635, 299] width 1165 height 243
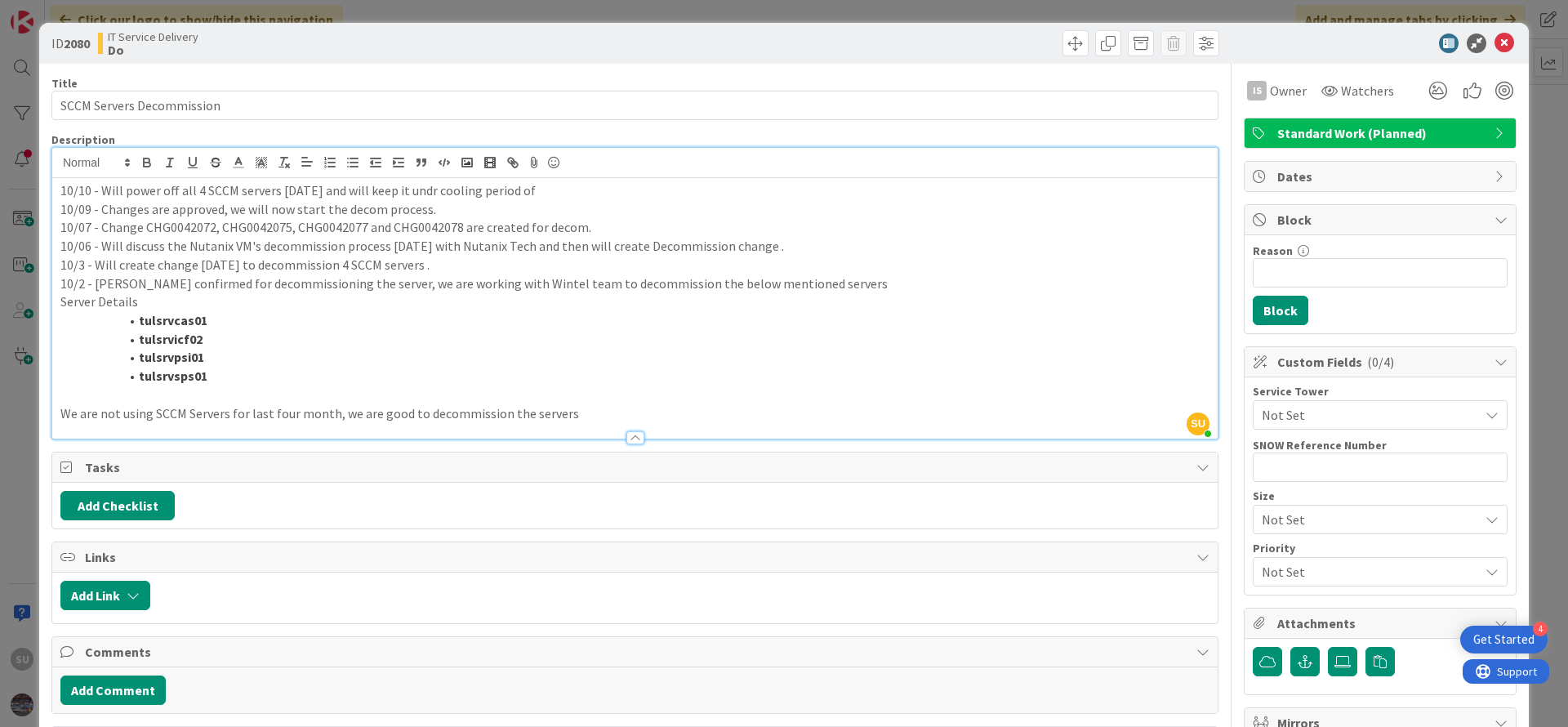
click at [416, 191] on p "10/10 - Will power off all 4 SCCM servers [DATE] and will keep it undr cooling …" at bounding box center [634, 190] width 1149 height 18
click at [538, 197] on p "10/10 - Will power off all 4 SCCM servers [DATE] and will keep it under cooling…" at bounding box center [634, 190] width 1149 height 18
click at [576, 188] on p "10/10 - Will power off all 4 SCCM servers [DATE] and will keep it under cooling…" at bounding box center [634, 190] width 1149 height 18
click at [756, 287] on p "10/2 - [PERSON_NAME] confirmed for decommissioning the server, we are working w…" at bounding box center [634, 284] width 1149 height 18
click at [1494, 43] on icon at bounding box center [1504, 44] width 19 height 19
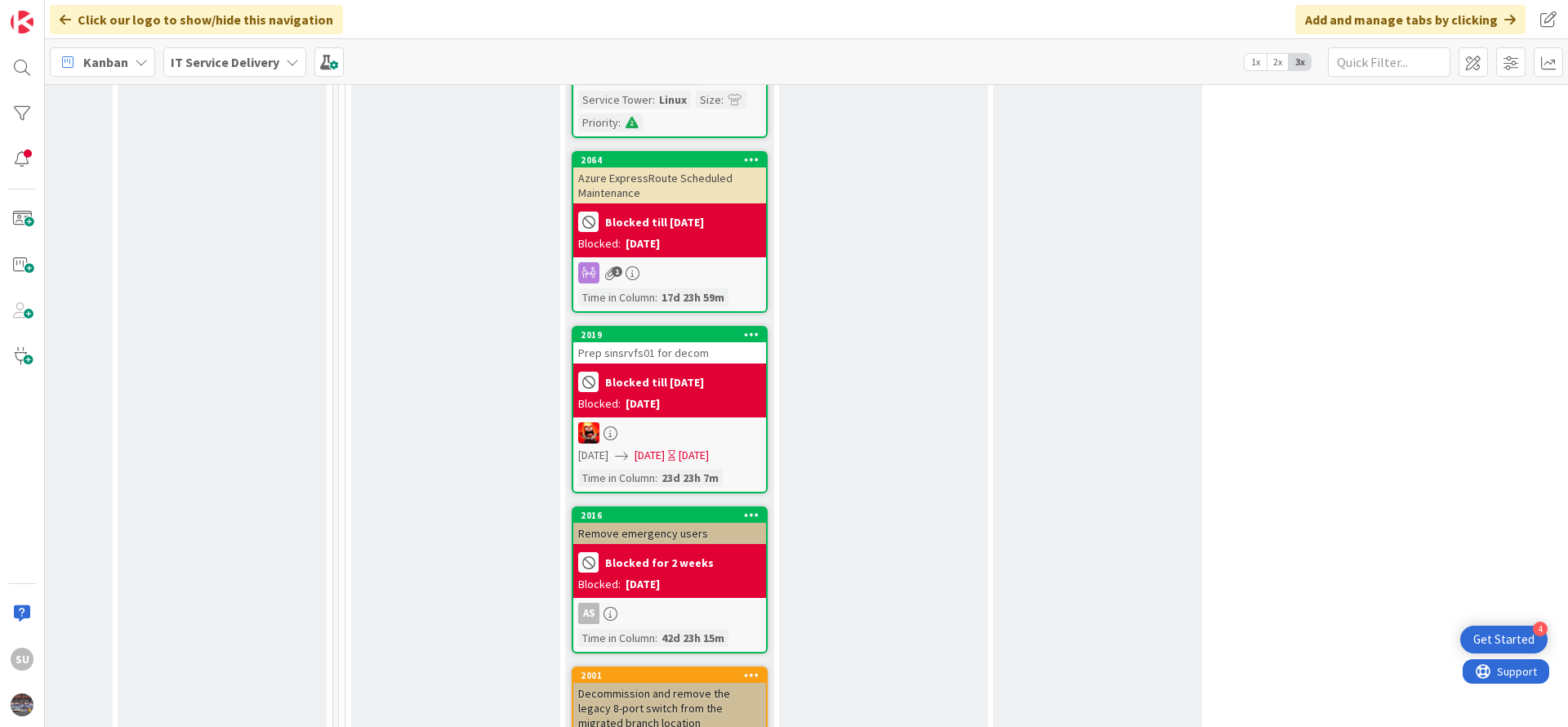
scroll to position [2573, 796]
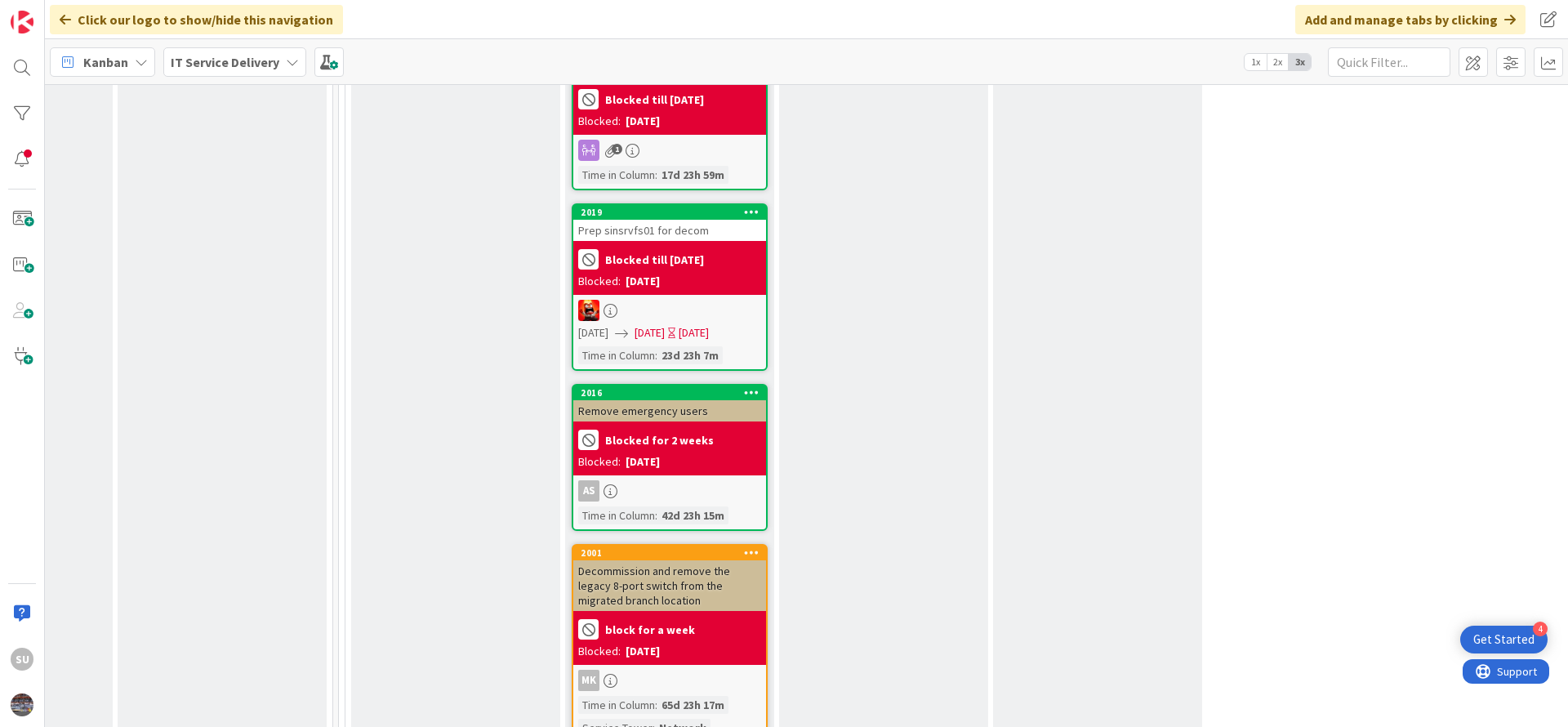
click at [669, 300] on div at bounding box center [669, 311] width 193 height 21
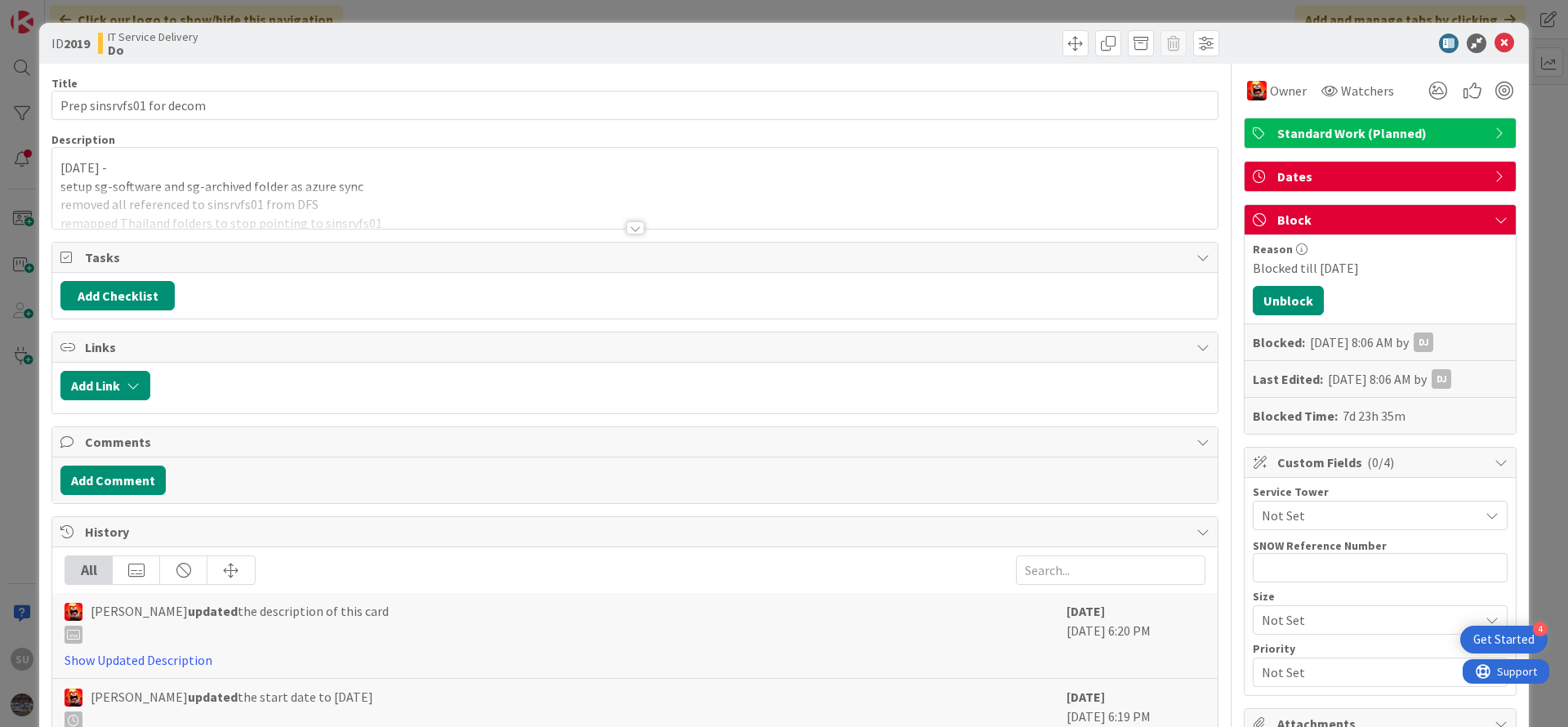
click at [626, 227] on div at bounding box center [635, 228] width 18 height 14
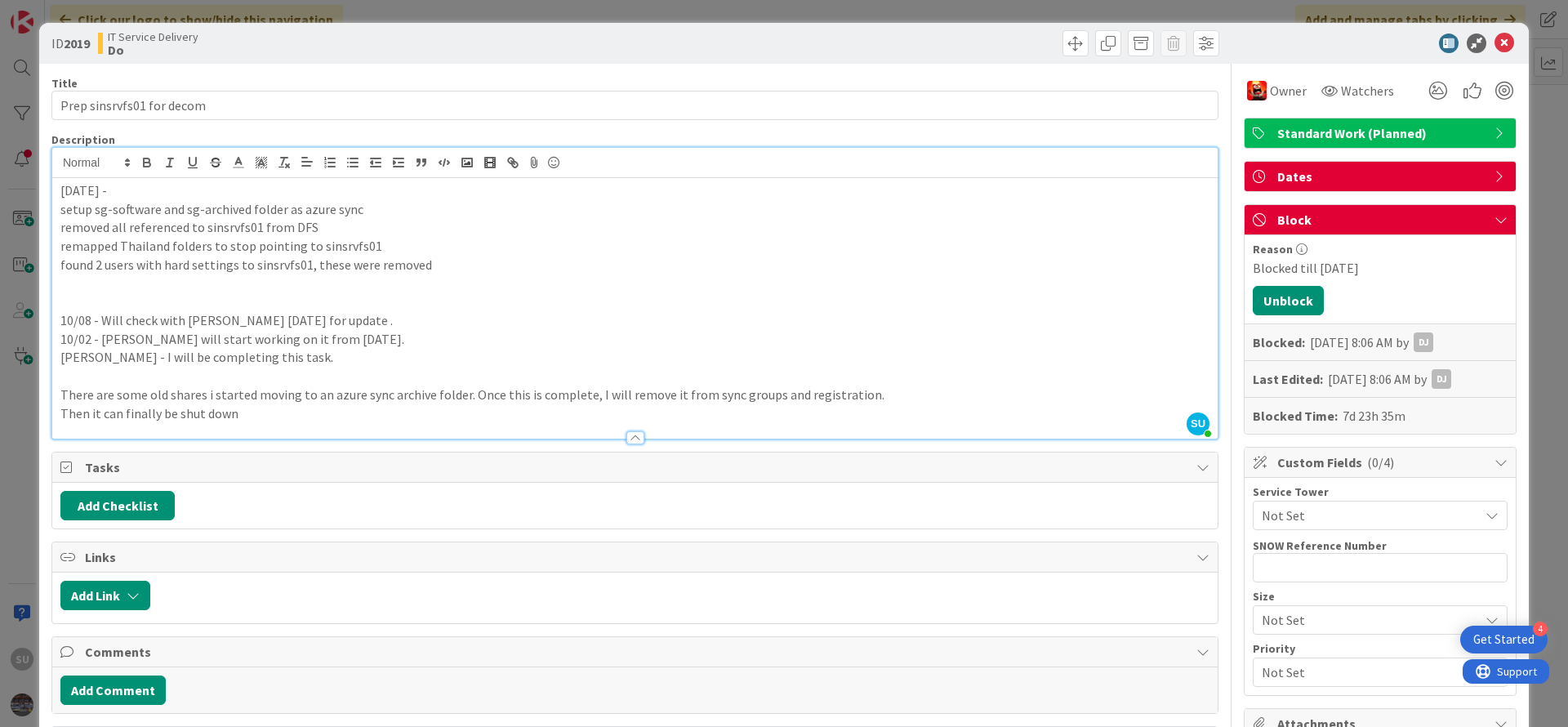
click at [61, 189] on p "[DATE] -" at bounding box center [634, 190] width 1149 height 18
click at [1494, 39] on icon at bounding box center [1504, 44] width 19 height 19
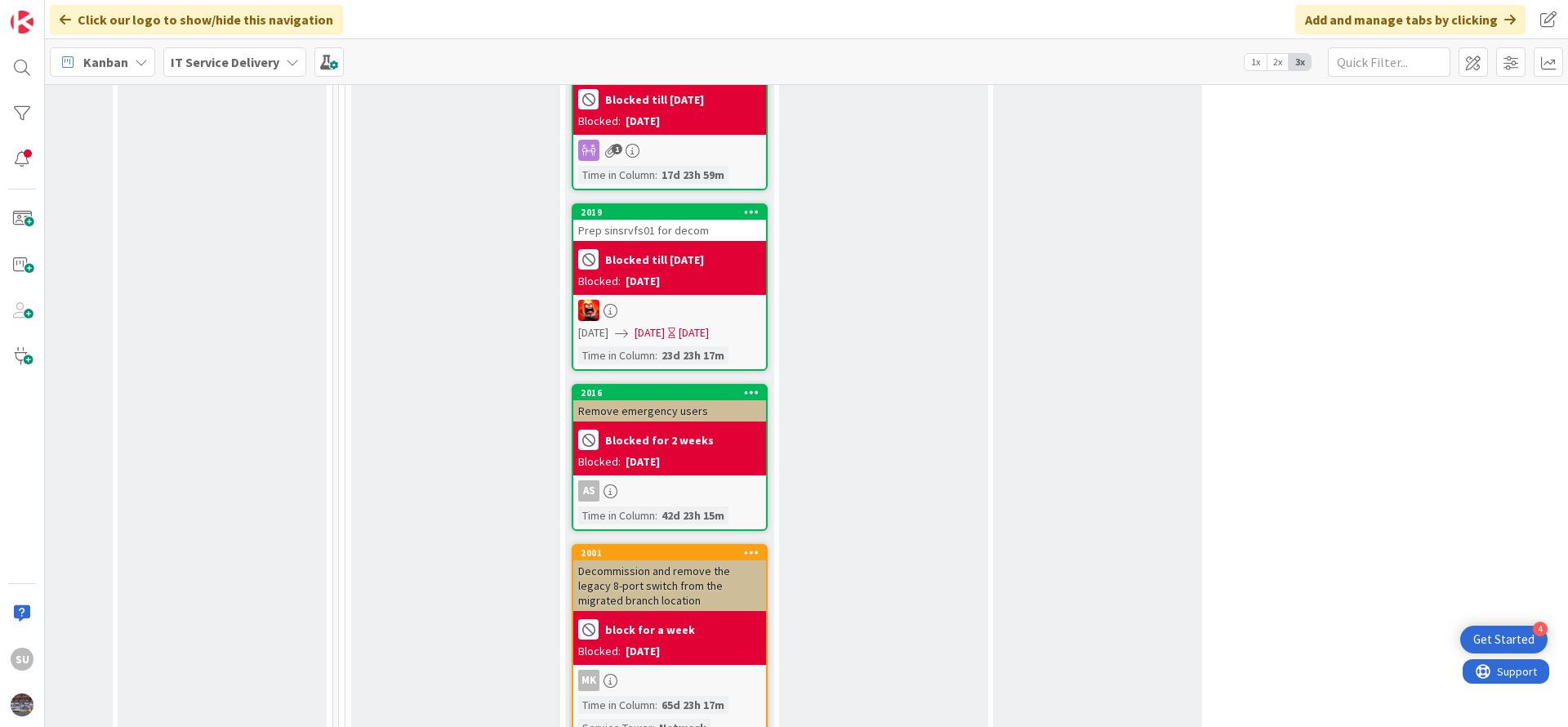
click at [684, 300] on div at bounding box center [669, 311] width 193 height 21
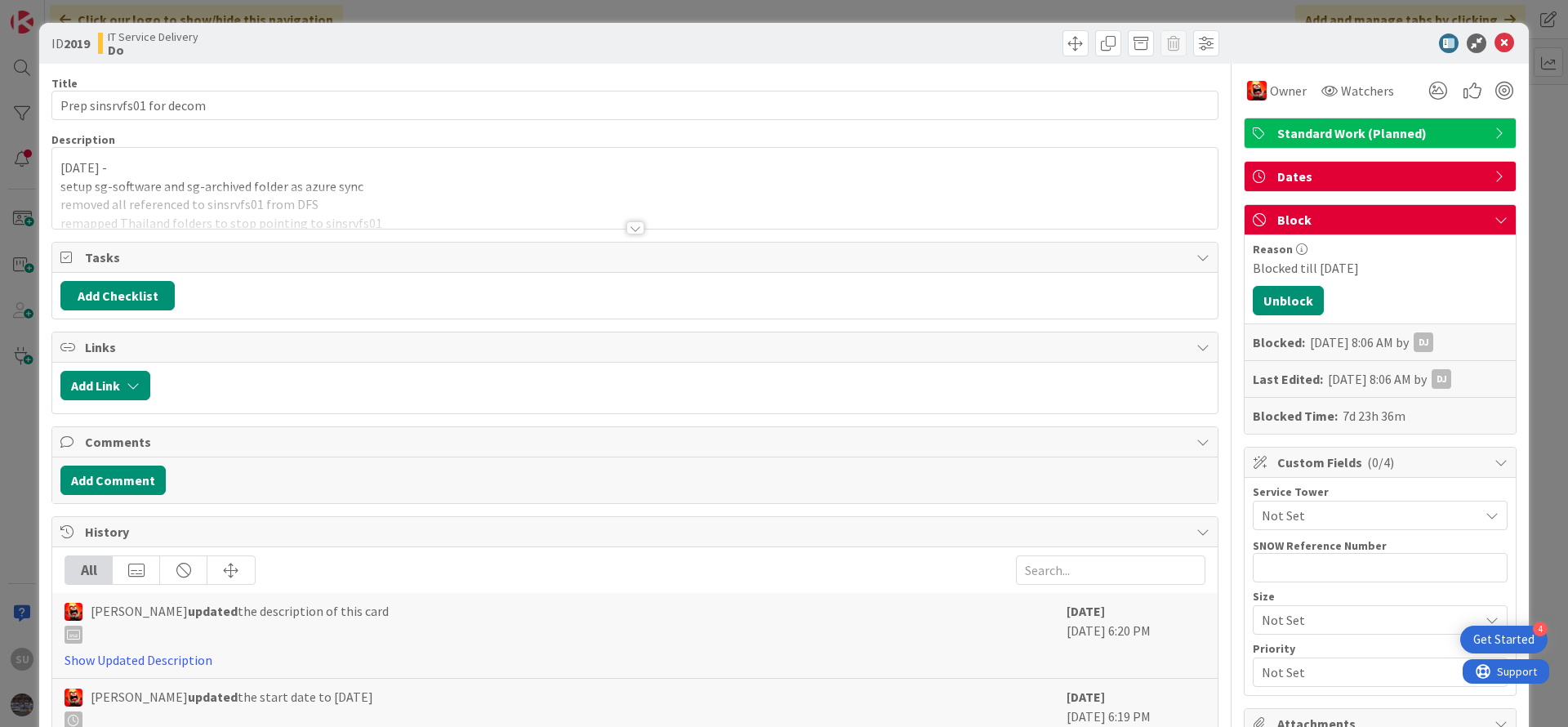
click at [626, 229] on div at bounding box center [635, 228] width 18 height 14
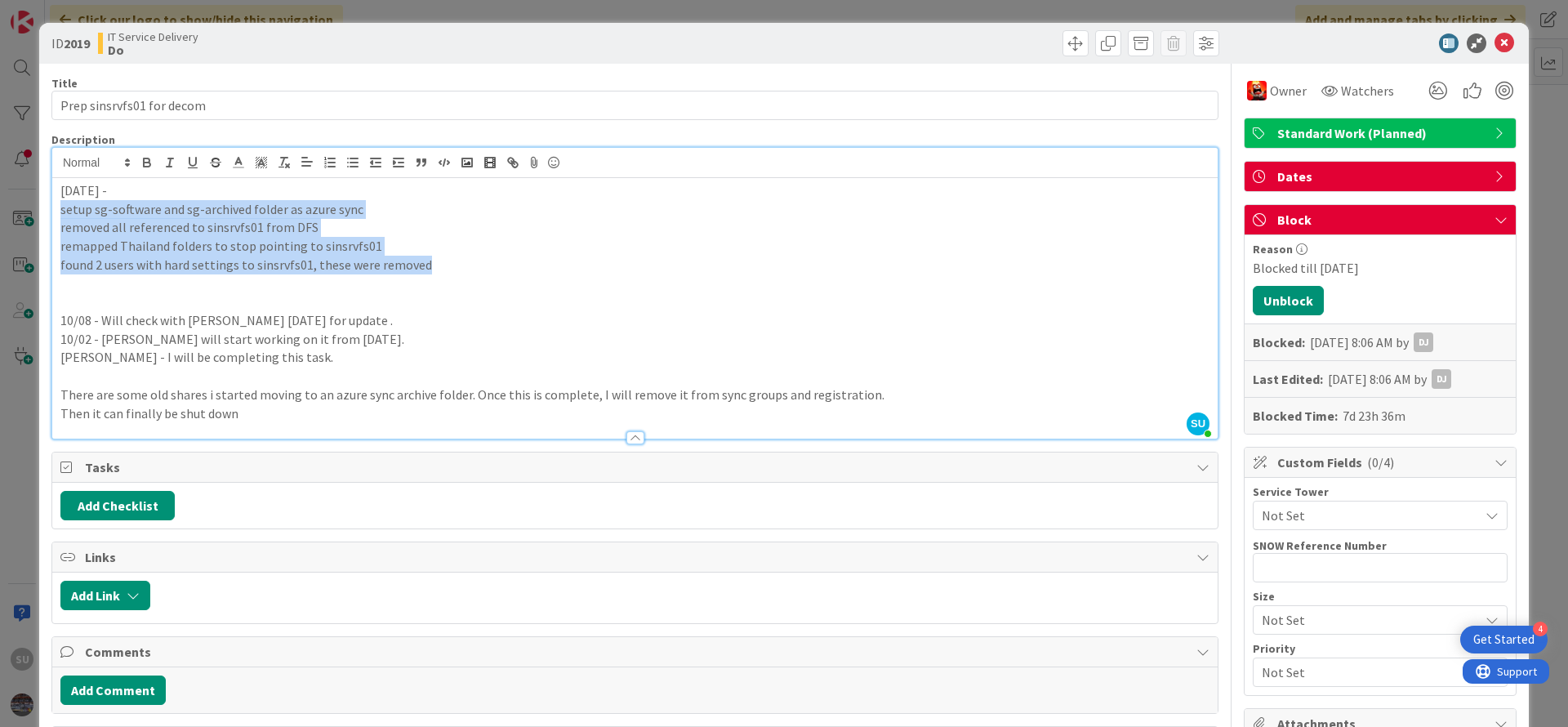
drag, startPoint x: 58, startPoint y: 210, endPoint x: 435, endPoint y: 267, distance: 381.3
click at [435, 267] on div "[DATE] - setup sg-software and sg-archived folder as azure sync removed all ref…" at bounding box center [635, 308] width 1165 height 260
click at [479, 263] on p "found 2 users with hard settings to sinsrvfs01, these were removed" at bounding box center [634, 264] width 1149 height 18
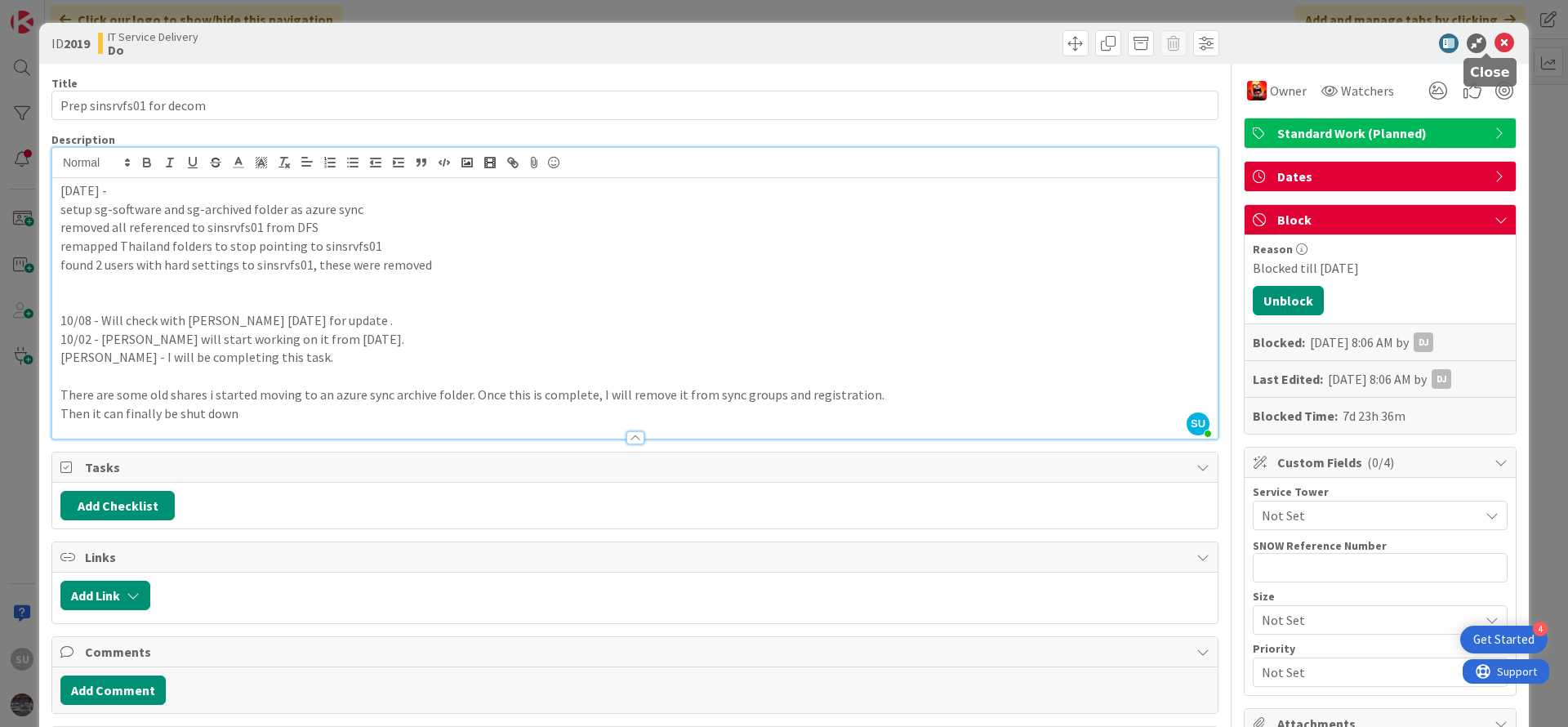
click at [1494, 47] on icon at bounding box center [1504, 44] width 19 height 19
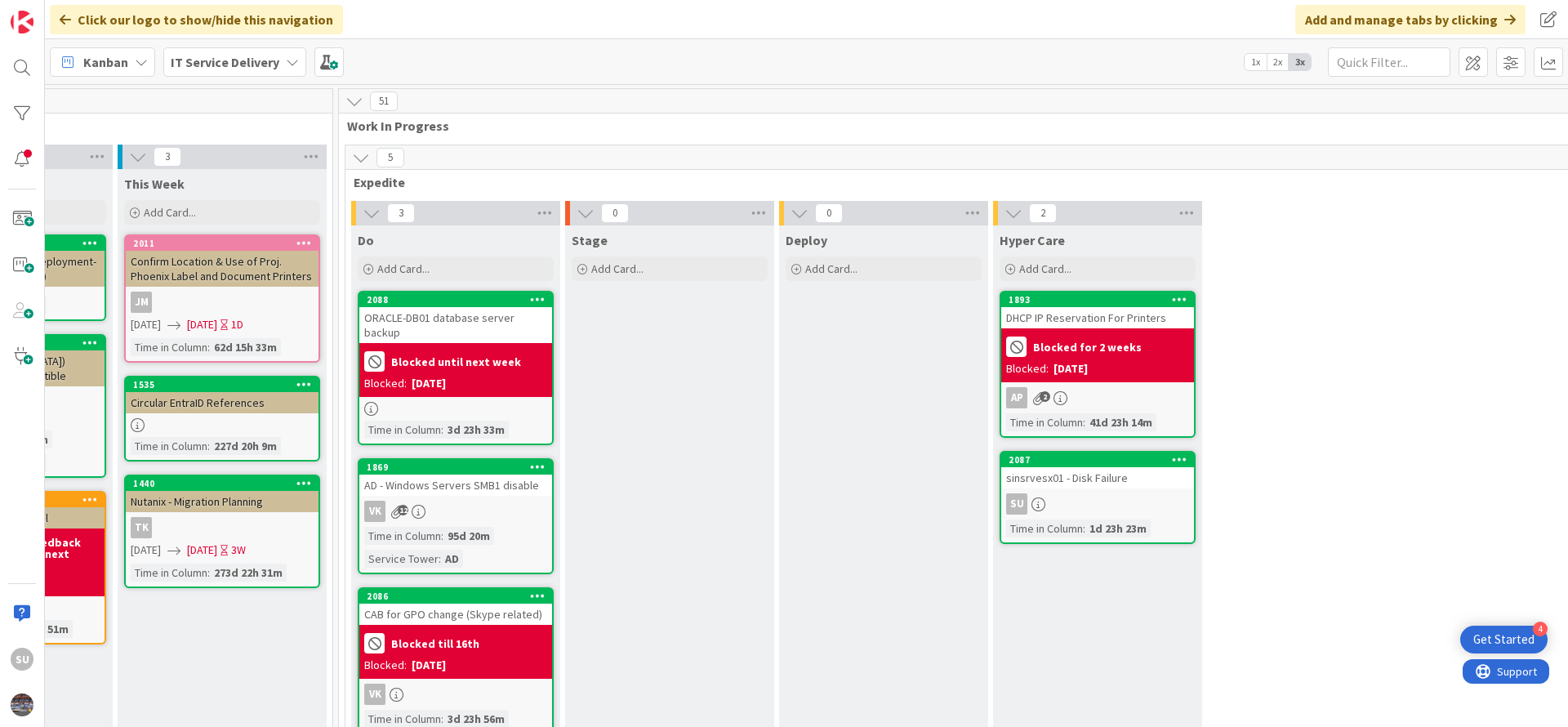
scroll to position [123, 796]
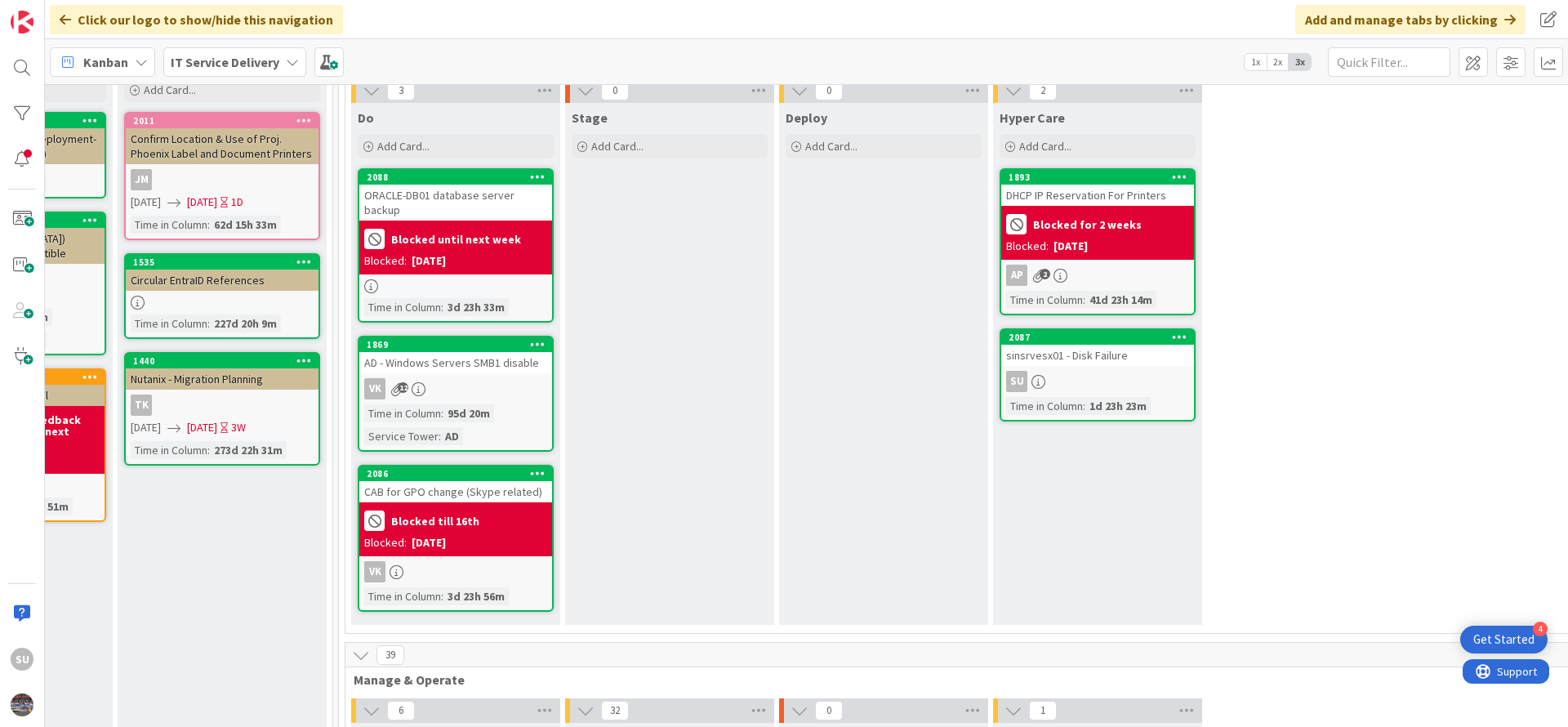
click at [495, 379] on div "VK 12" at bounding box center [455, 389] width 193 height 21
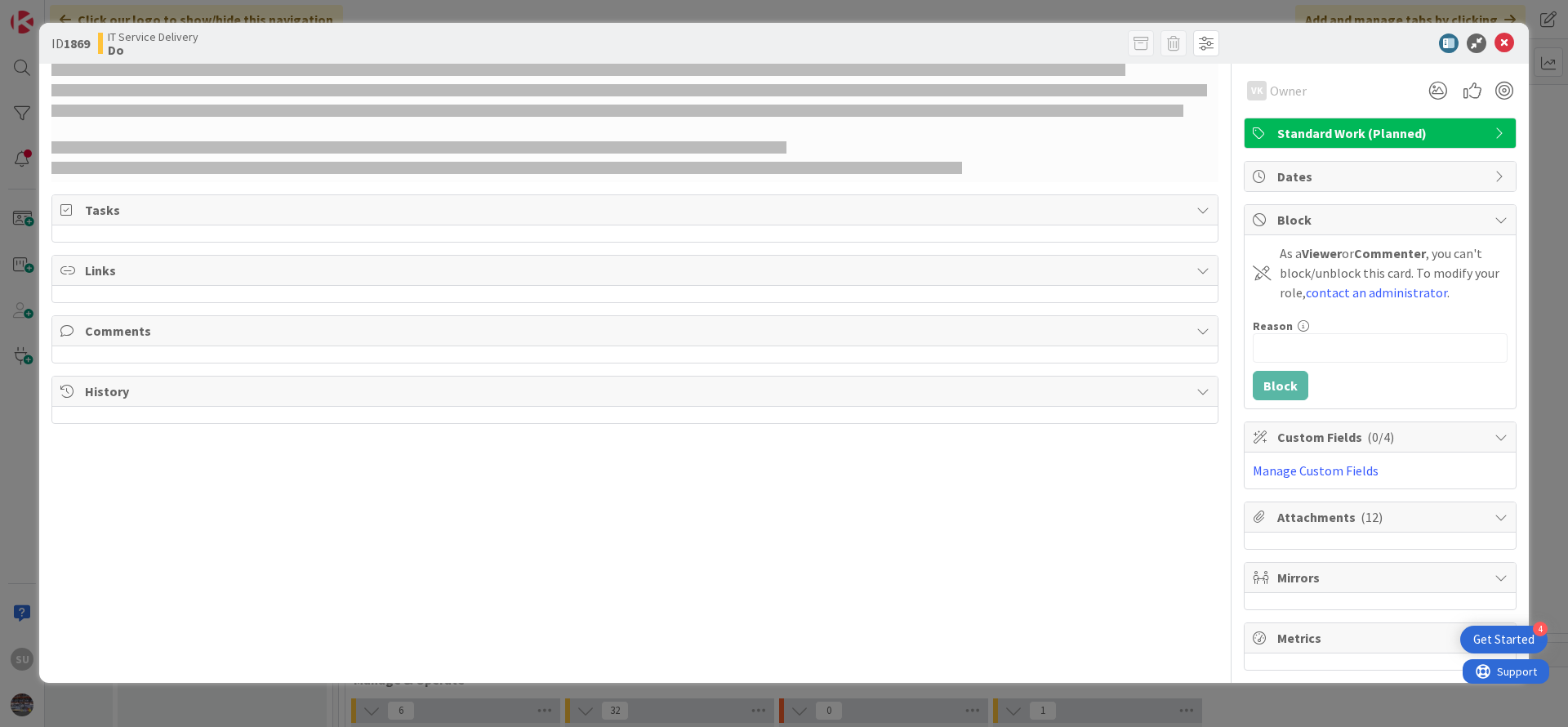
click at [72, 43] on b "1869" at bounding box center [76, 43] width 26 height 16
copy b "1869"
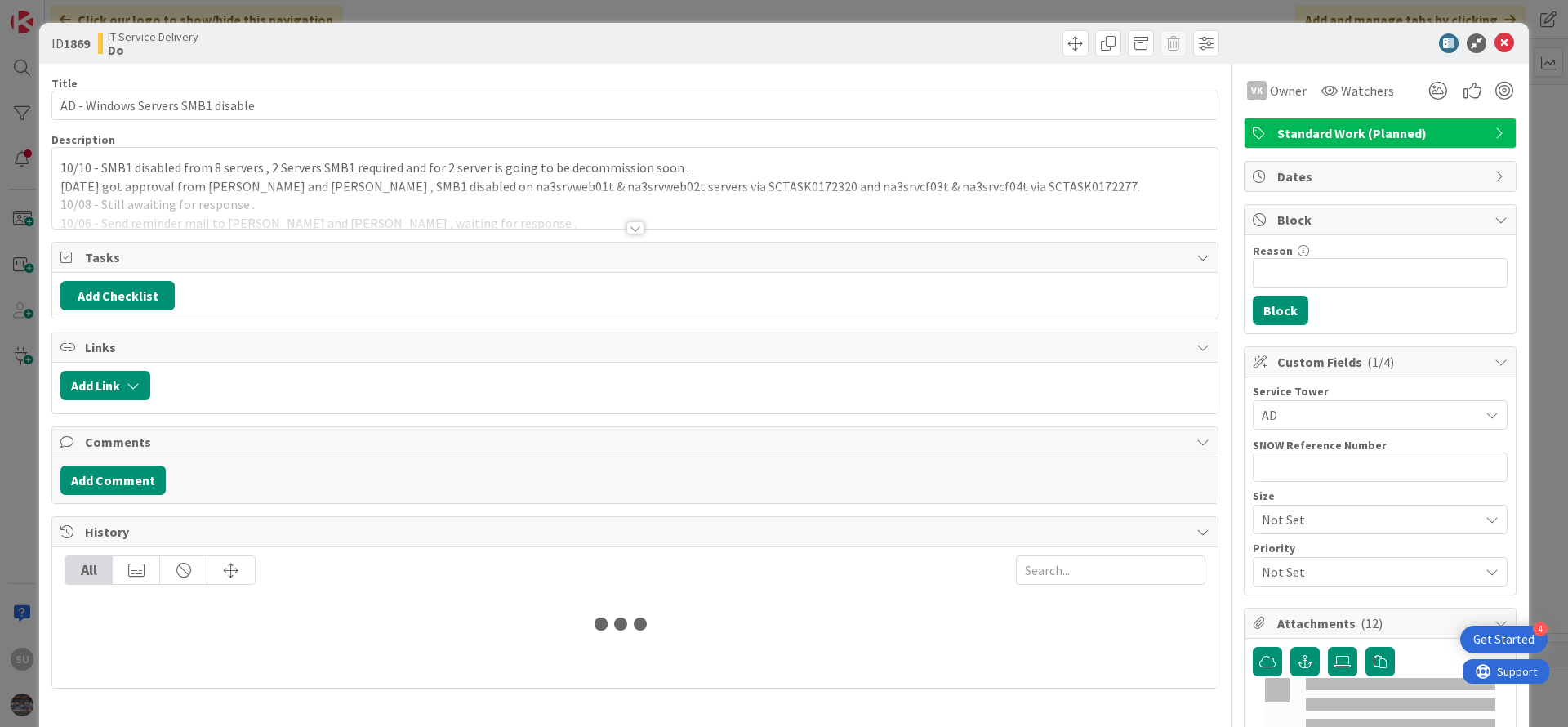
click at [626, 233] on div at bounding box center [635, 228] width 18 height 14
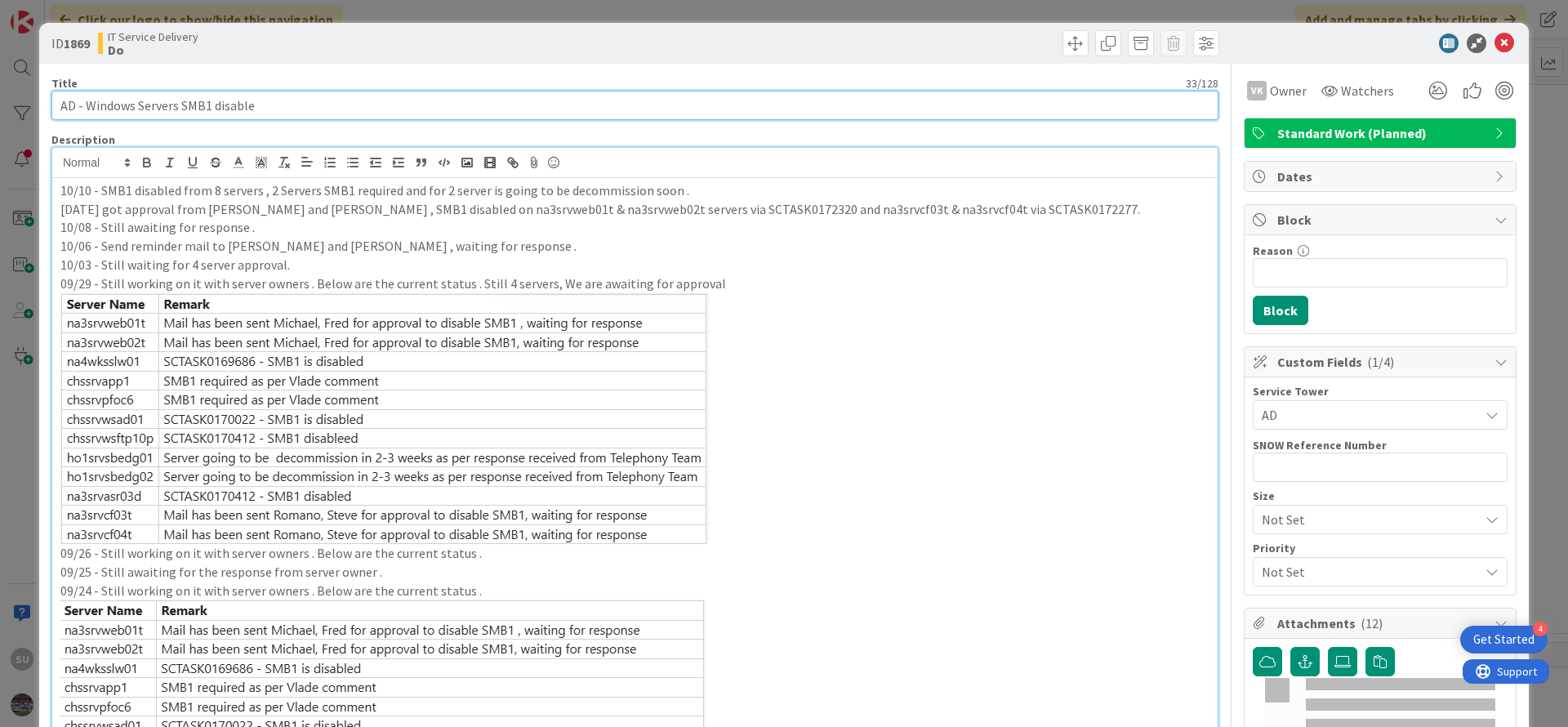
drag, startPoint x: 270, startPoint y: 100, endPoint x: 38, endPoint y: 109, distance: 232.2
click at [38, 109] on div "ID 1869 IT Service Delivery Do Title 33 / [DATE] - Windows Servers SMB1 disable…" at bounding box center [784, 363] width 1568 height 727
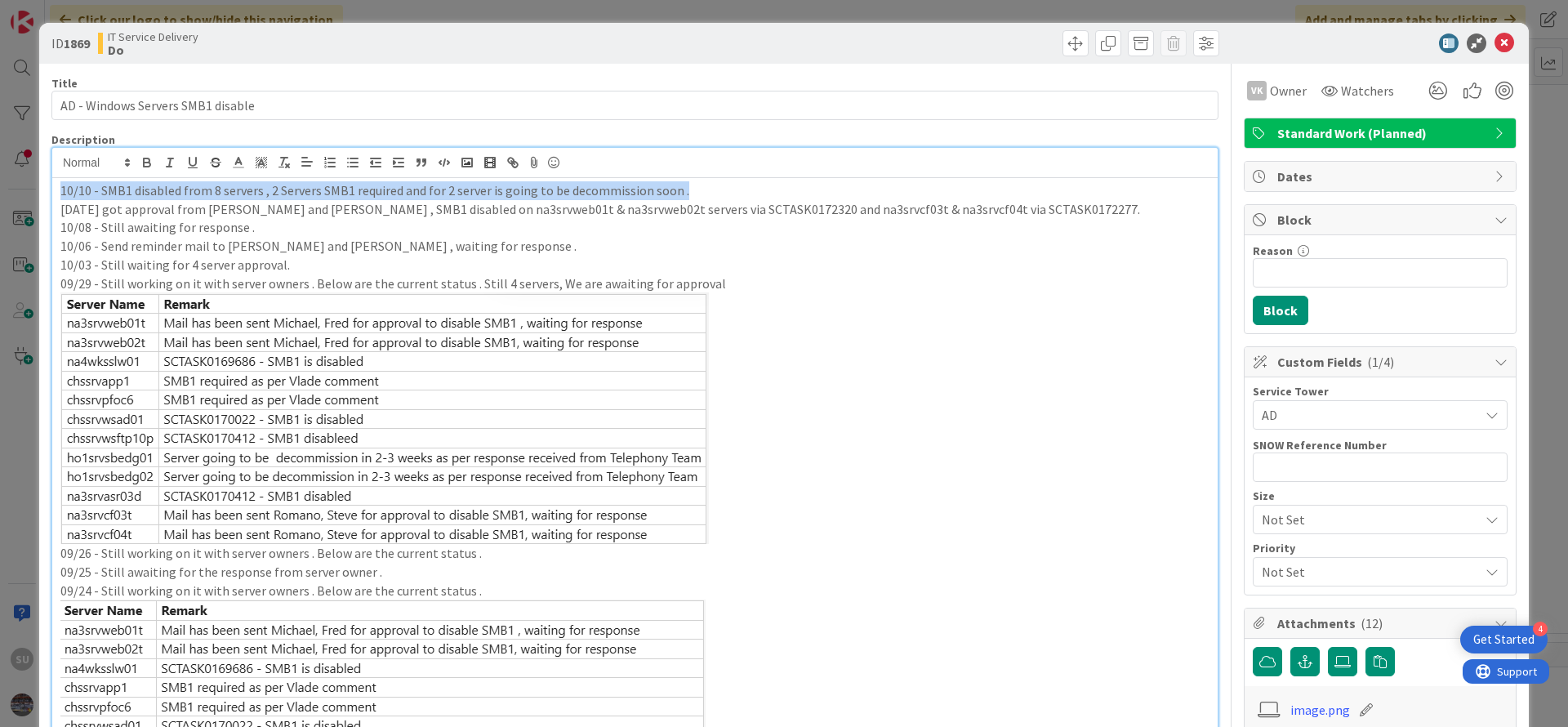
drag, startPoint x: 689, startPoint y: 192, endPoint x: 57, endPoint y: 188, distance: 632.0
copy p "10/10 - SMB1 disabled from 8 servers , 2 Servers SMB1 required and for 2 server…"
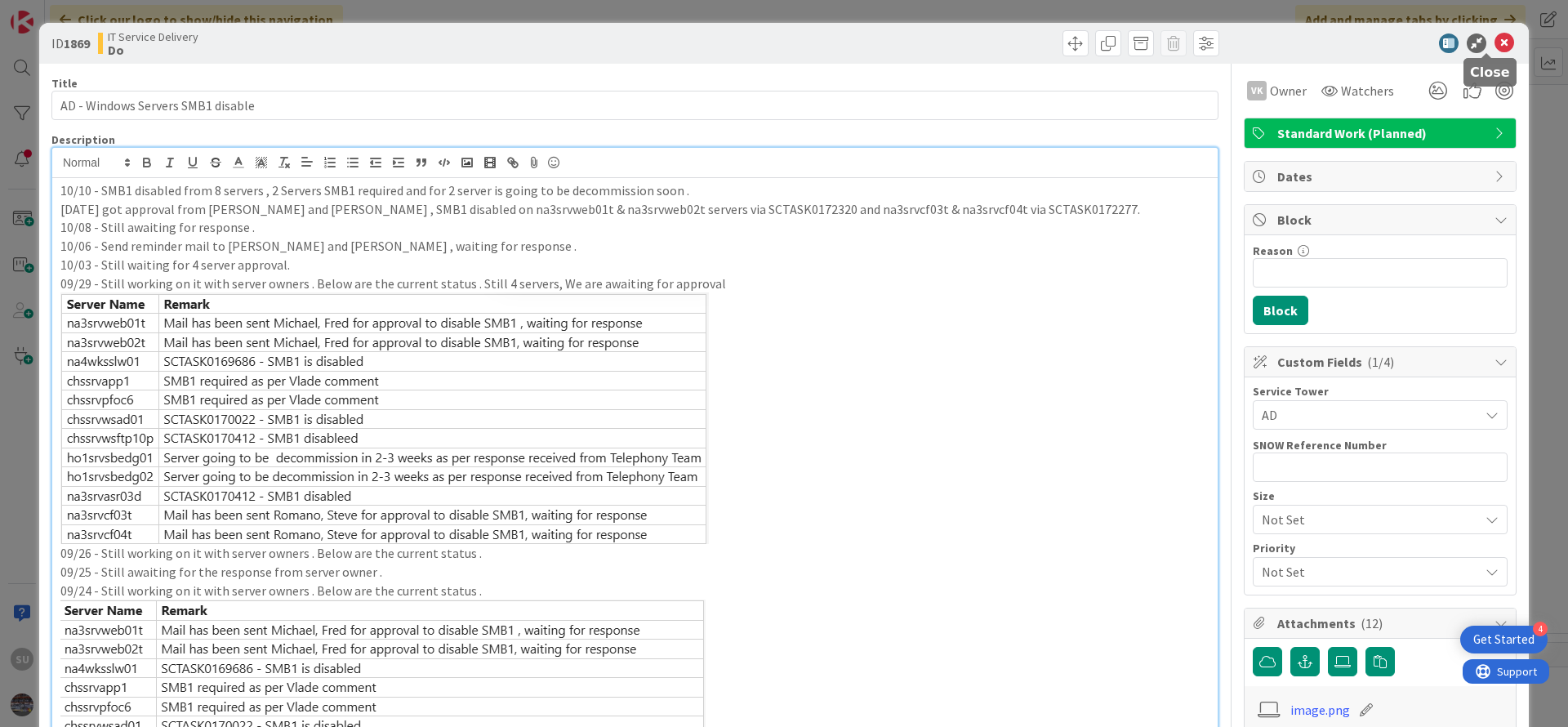
click at [1494, 45] on icon at bounding box center [1504, 44] width 19 height 19
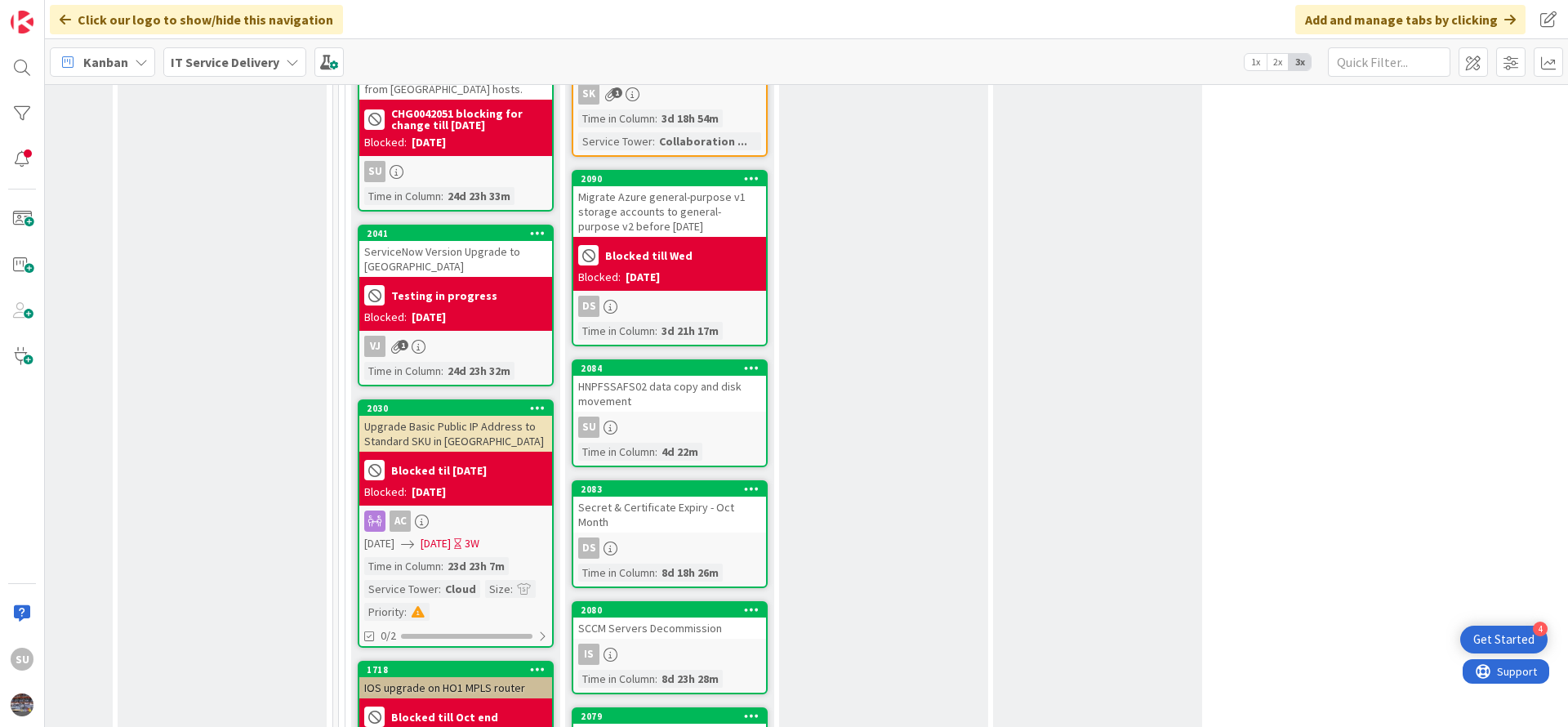
scroll to position [1226, 796]
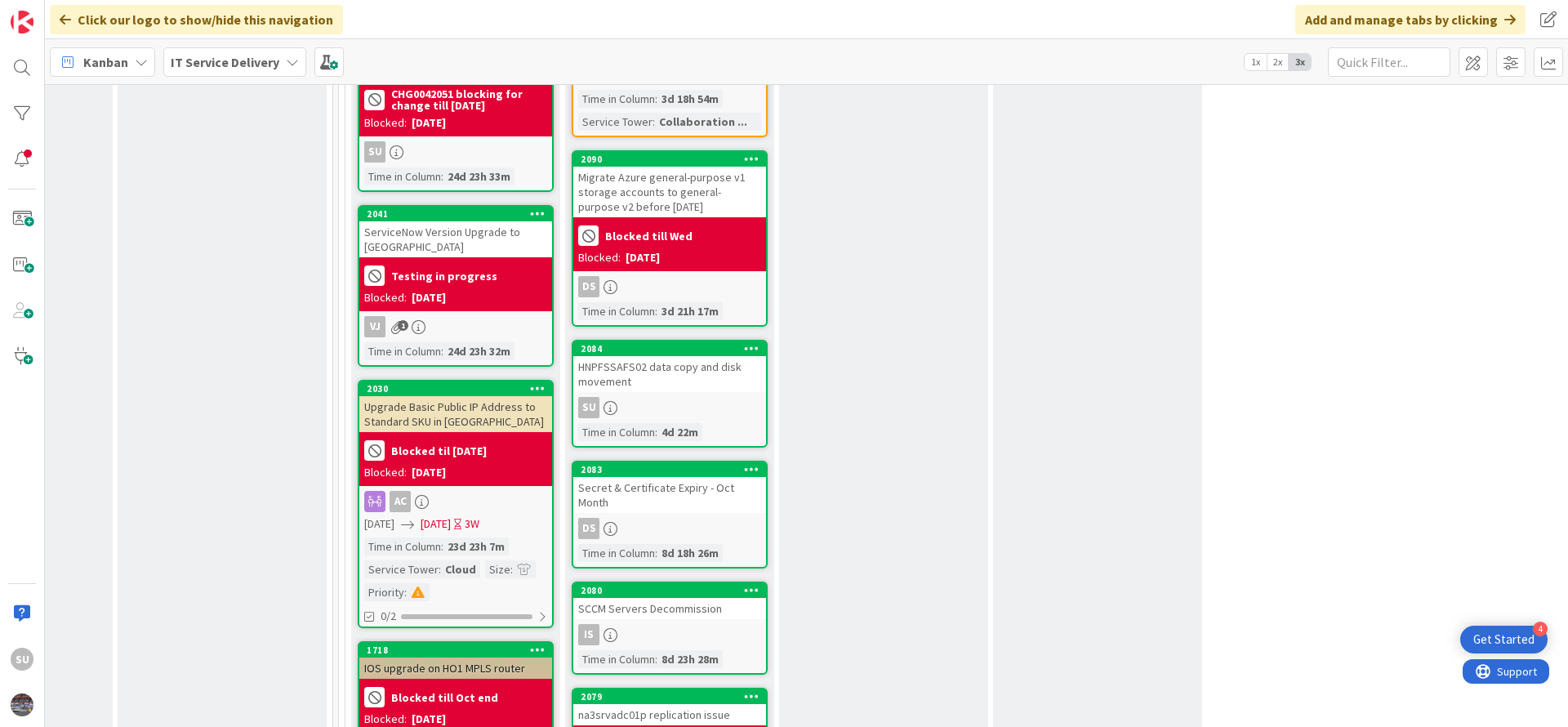
click at [688, 397] on div "SU" at bounding box center [669, 408] width 193 height 21
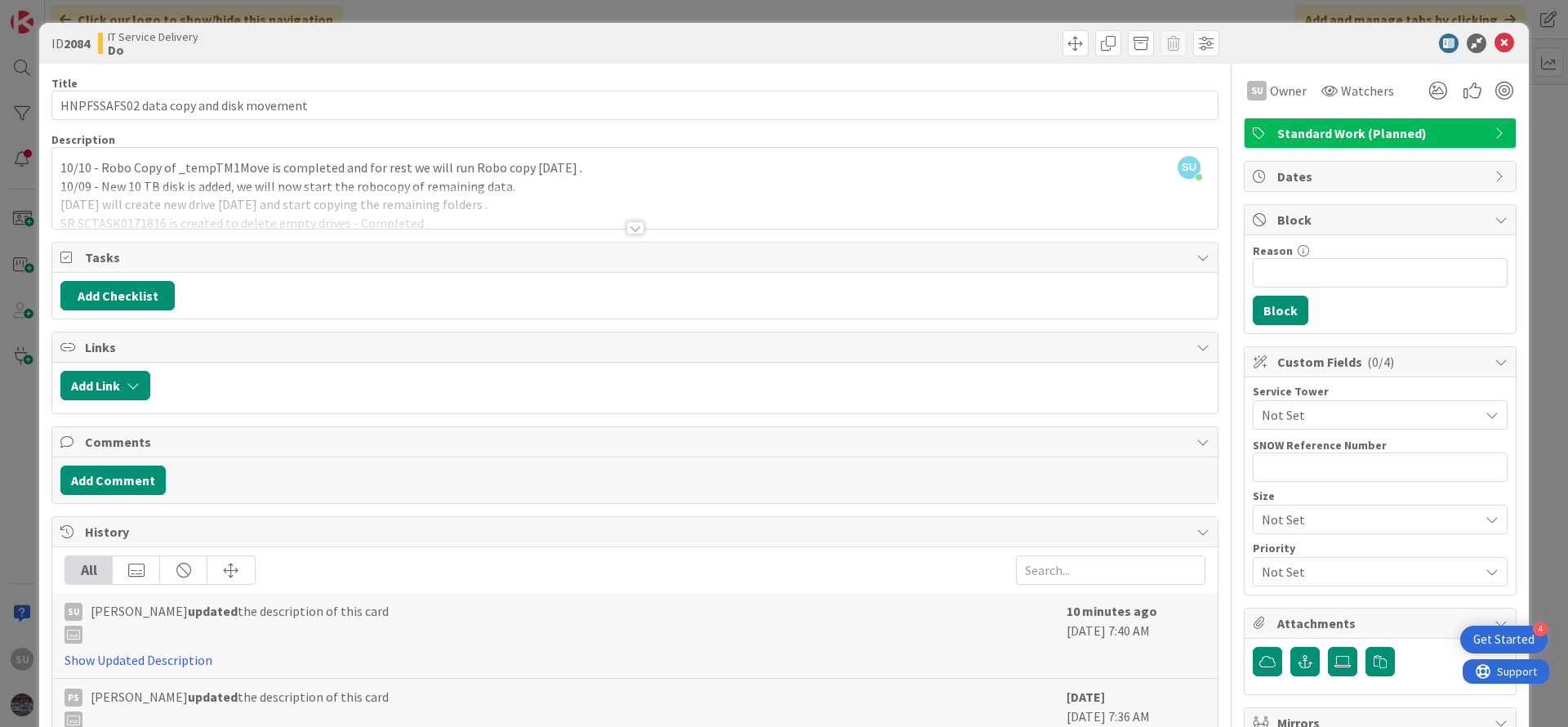
click at [626, 227] on div at bounding box center [635, 228] width 18 height 14
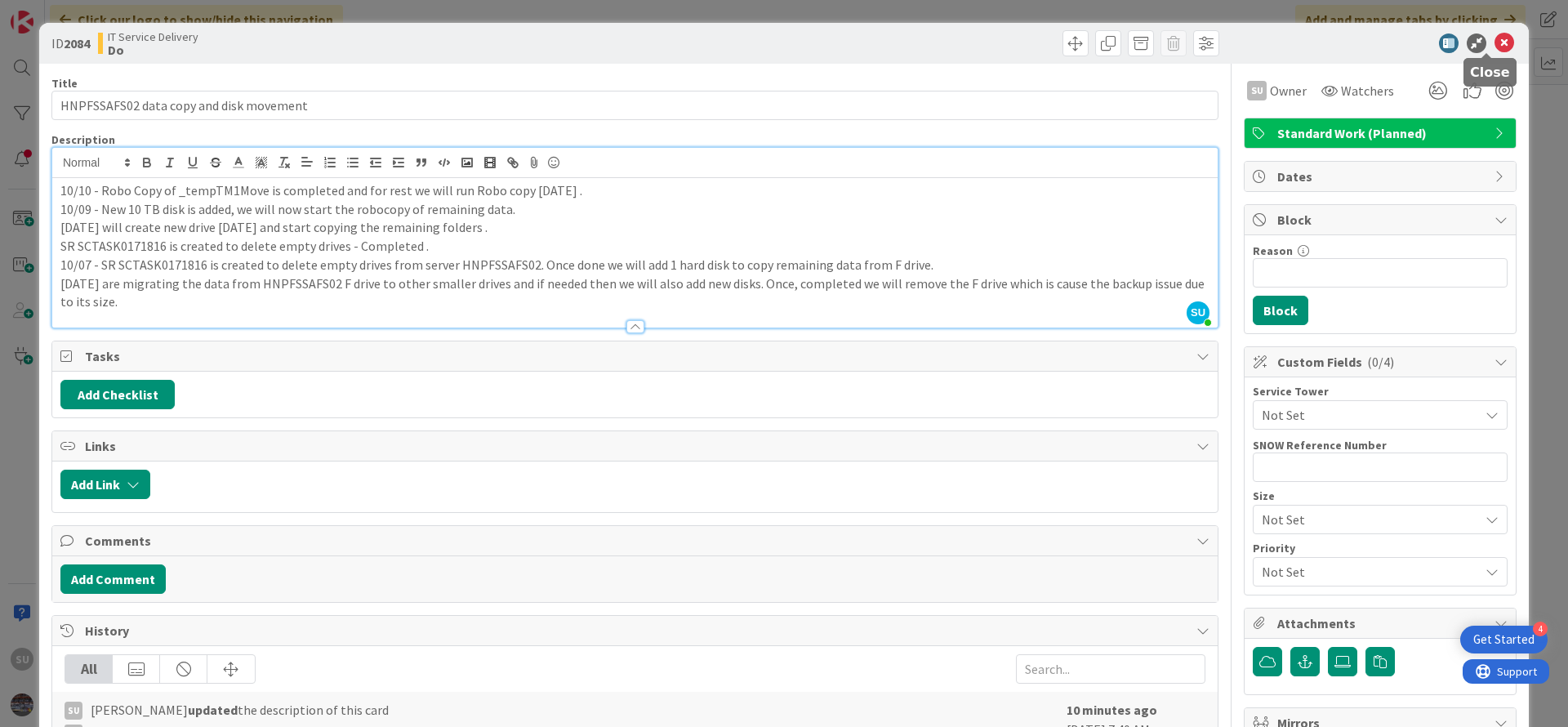
click at [1494, 45] on icon at bounding box center [1504, 44] width 19 height 19
